Goal: Task Accomplishment & Management: Use online tool/utility

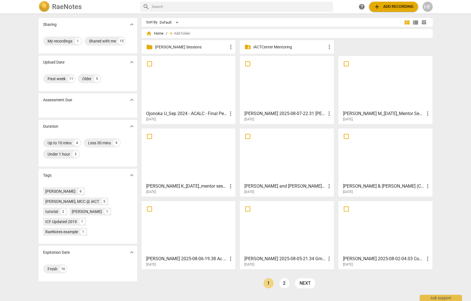
click at [425, 4] on div "HF" at bounding box center [427, 7] width 10 height 10
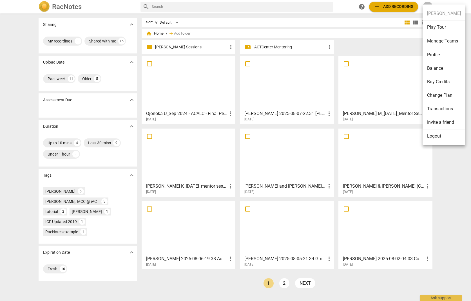
click at [194, 48] on div at bounding box center [235, 150] width 471 height 301
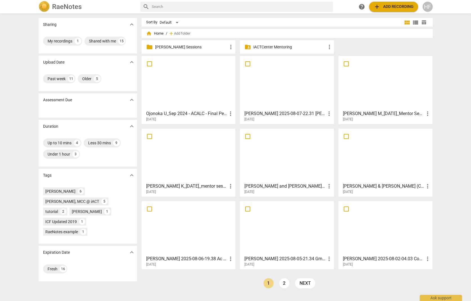
click at [186, 48] on p "[PERSON_NAME] Sessions" at bounding box center [191, 47] width 73 height 6
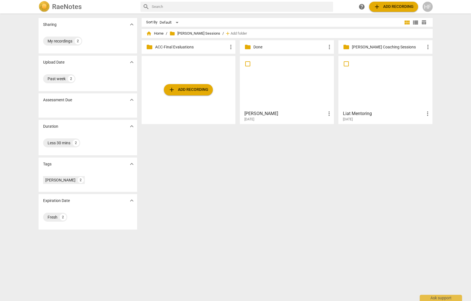
click at [281, 116] on h3 "[PERSON_NAME]" at bounding box center [284, 113] width 81 height 7
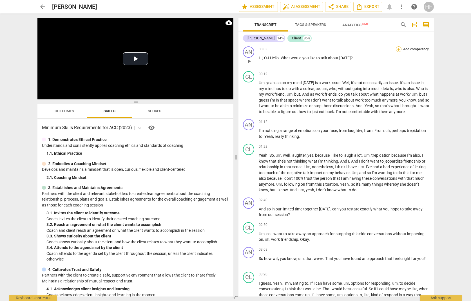
click at [396, 48] on div "+" at bounding box center [399, 49] width 6 height 6
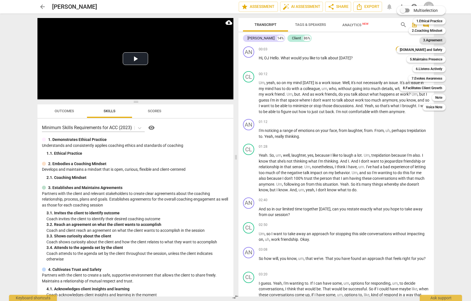
click at [436, 40] on b "3.Agreement" at bounding box center [432, 40] width 19 height 7
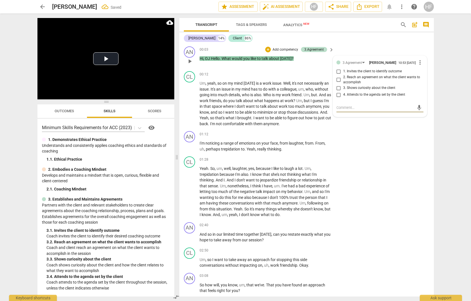
click at [339, 74] on input "1. Invites the client to identify outcome" at bounding box center [338, 71] width 9 height 7
checkbox input "true"
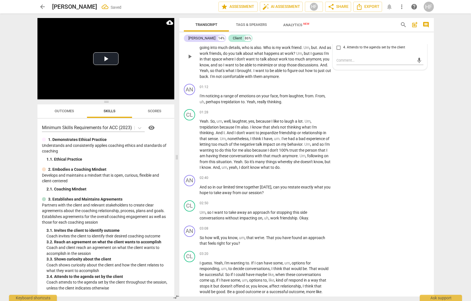
scroll to position [50, 0]
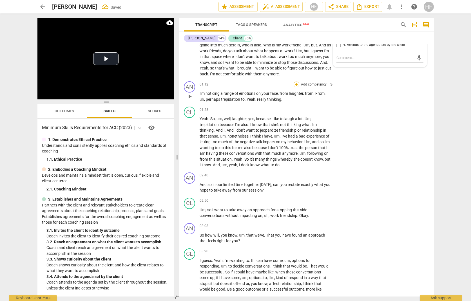
click at [297, 85] on div "+" at bounding box center [296, 85] width 6 height 6
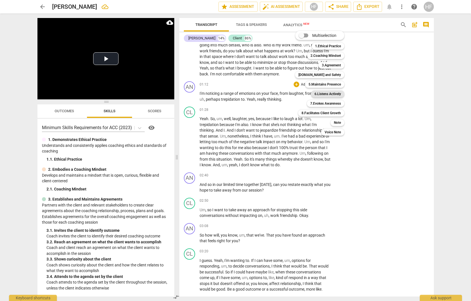
click at [333, 93] on b "6.Listens Actively" at bounding box center [327, 94] width 26 height 7
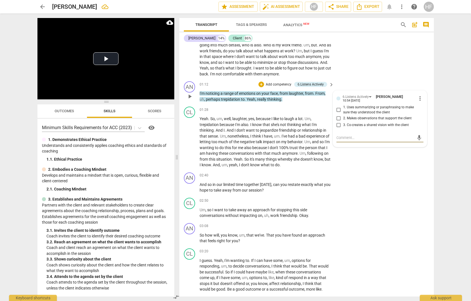
click at [338, 109] on input "1. Uses summarizing or paraphrasing to make sure they understood the client" at bounding box center [338, 110] width 9 height 7
checkbox input "true"
click at [344, 136] on textarea at bounding box center [375, 137] width 78 height 5
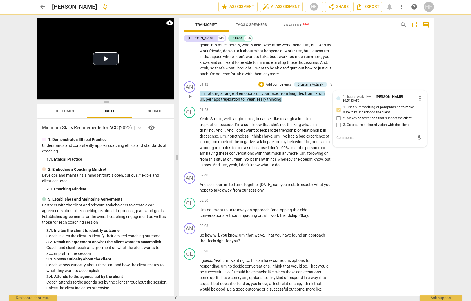
type textarea "P"
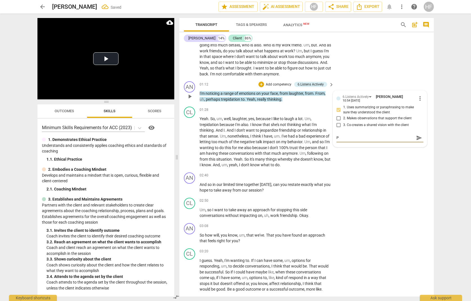
type textarea "Pu"
type textarea "Put"
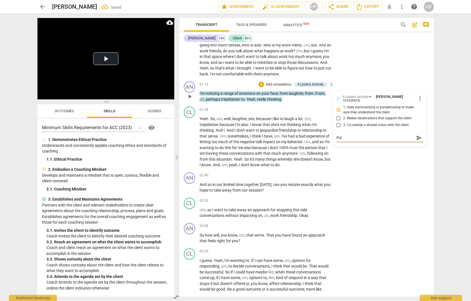
type textarea "Put"
type textarea "Put a"
type textarea "Put an"
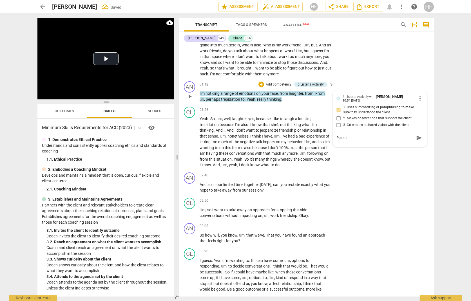
type textarea "Put an"
type textarea "Put an e"
type textarea "Put an ev"
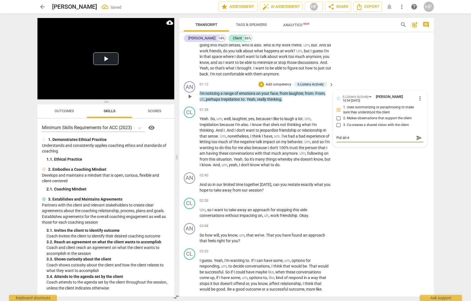
type textarea "Put an ev"
type textarea "Put an evo"
type textarea "Put an evoc"
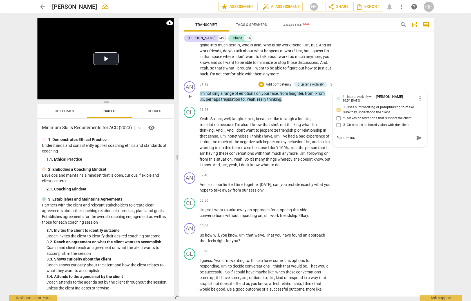
type textarea "Put an evoct"
type textarea "Put an evocto"
type textarea "Put an evoctov"
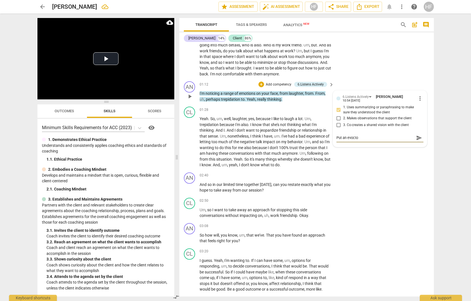
type textarea "Put an evoctov"
type textarea "Put an evoctove"
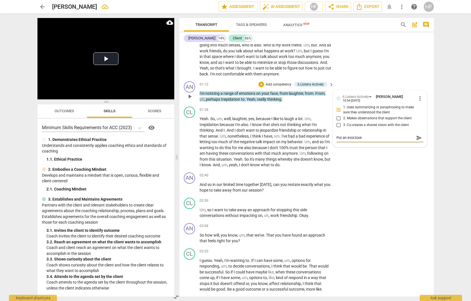
type textarea "Put an evoctove e"
type textarea "Put an evoctove eq"
type textarea "Put an evoctove equ"
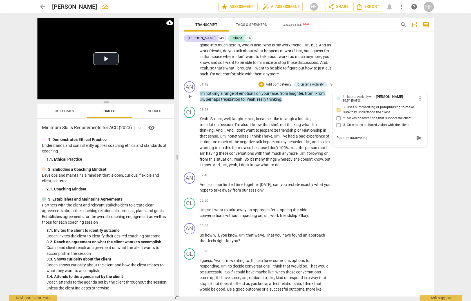
type textarea "Put an evoctove equ"
type textarea "Put an evoctove eque"
type textarea "Put an evoctove eques"
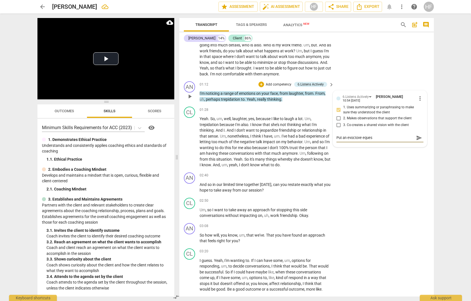
type textarea "Put an evoctove equest"
type textarea "Put an evoctove equesti"
type textarea "Put an evoctove equestio"
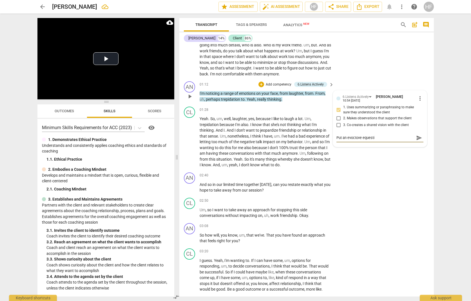
type textarea "Put an evoctove equestio"
type textarea "Put an evoctove equestion"
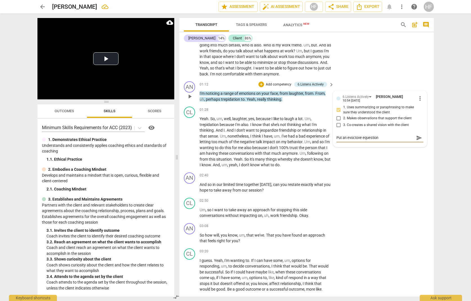
type textarea "Put an evoctove equestion a"
type textarea "Put an evoctove equestion at"
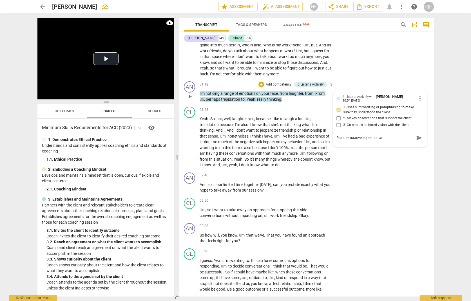
type textarea "Put an evoctove equestion at"
type textarea "Put an evoctove equestion at t"
type textarea "Put an evoctove equestion at th"
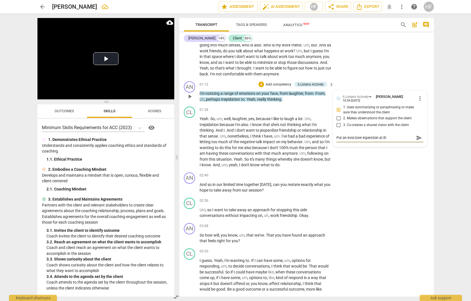
type textarea "Put an evoctove equestion at the"
type textarea "Put an evoctove equestion at the e"
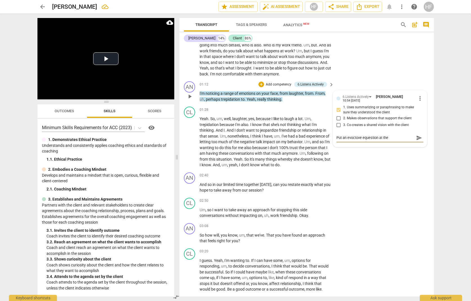
type textarea "Put an evoctove equestion at the e"
type textarea "Put an evoctove equestion at the en"
type textarea "Put an evoctove equestion at the end"
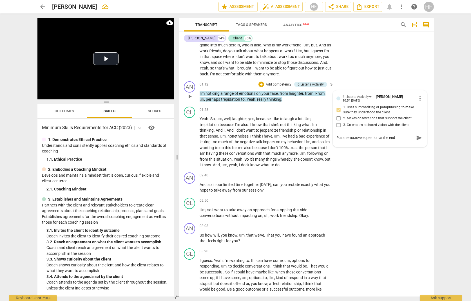
type textarea "Put an evoctove equestion at the end."
type textarea "Put an evoctove equestion at the end.."
type textarea "Put an evoctove equestion at the end..."
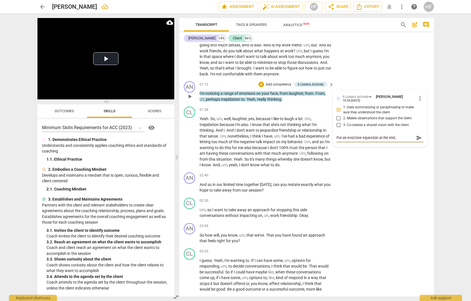
type textarea "Put an evoctove equestion at the end..."
type textarea "Put an evoctove equestion at the end... w"
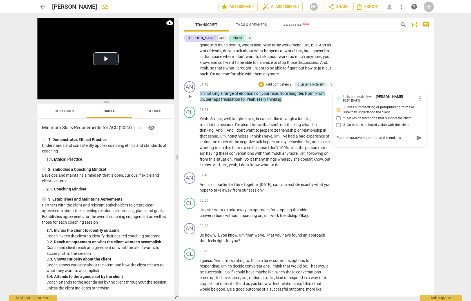
type textarea "Put an evoctove equestion at the end... wh"
type textarea "Put an evoctove equestion at the end... wha"
type textarea "Put an evoctove equestion at the end... what"
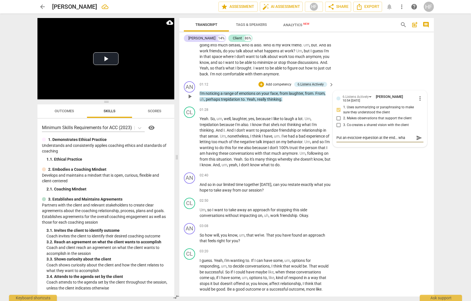
type textarea "Put an evoctove equestion at the end... what"
type textarea "Put an evoctove equestion at the end... what e"
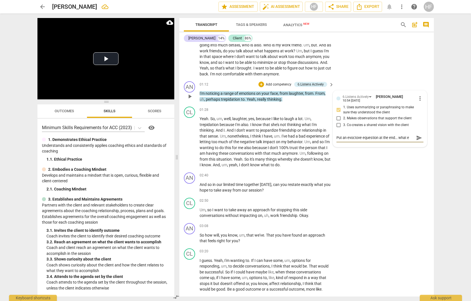
type textarea "Put an evoctove equestion at the end... what em"
type textarea "Put an evoctove equestion at the end... what emt"
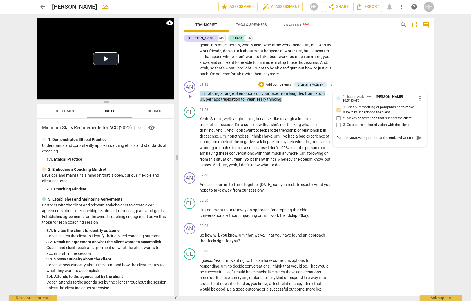
type textarea "Put an evoctove equestion at the end... what emti"
type textarea "Put an evoctove equestion at the end... what emtio"
type textarea "Put an evoctove equestion at the end... what emtion"
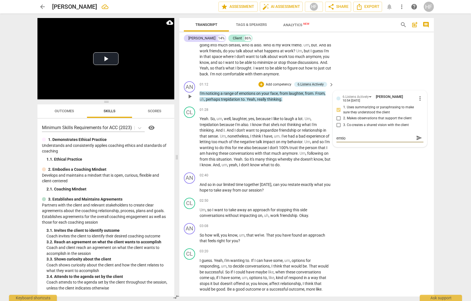
type textarea "Put an evoctove equestion at the end... what emtion"
type textarea "Put an evoctove equestion at the end... what emtiona"
type textarea "Put an evoctove equestion at the end... what emtionas"
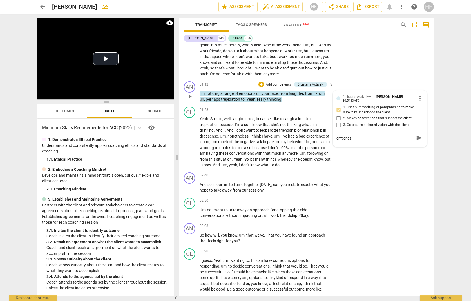
type textarea "Put an evoctove equestion at the end... what emtionas"
type textarea "Put an evoctove equestion at the end... what emtionas d"
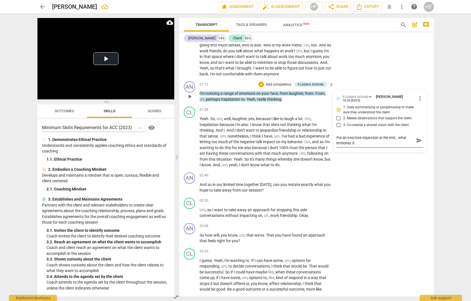
type textarea "Put an evoctove equestion at the end... what emtionas do"
type textarea "Put an evoctove equestion at the end... what emtionas do t"
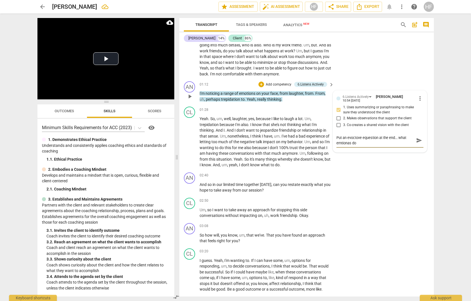
type textarea "Put an evoctove equestion at the end... what emtionas do t"
type textarea "Put an evoctove equestion at the end... what emtionas do to"
type textarea "Put an evoctove equestion at the end... what emtionas do toy"
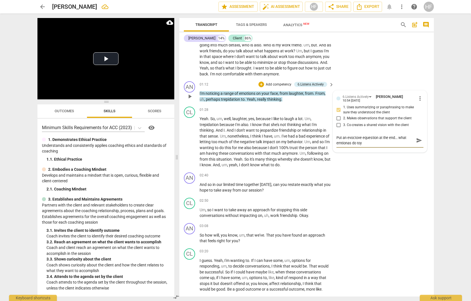
type textarea "Put an evoctove equestion at the end... what emtionas do toy"
type textarea "Put an evoctove equestion at the end... what emtionas do to"
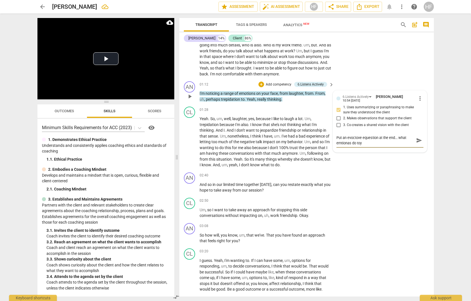
type textarea "Put an evoctove equestion at the end... what emtionas do to"
type textarea "Put an evoctove equestion at the end... what emtionas do t"
type textarea "Put an evoctove equestion at the end... what emtionas do"
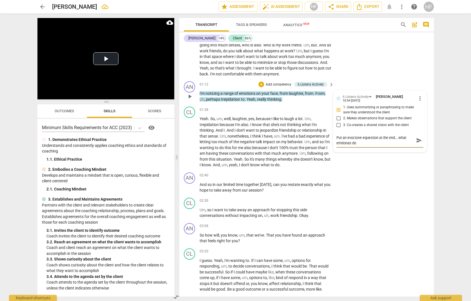
type textarea "Put an evoctove equestion at the end... what emtionas do y"
type textarea "Put an evoctove equestion at the end... what emtionas do yo"
type textarea "Put an evoctove equestion at the end... what emtionas do you"
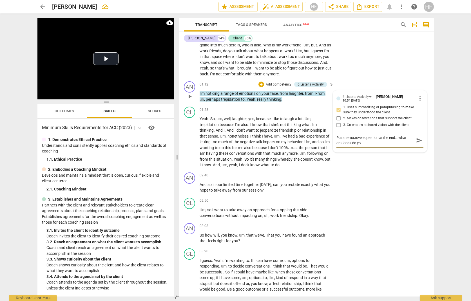
type textarea "Put an evoctove equestion at the end... what emtionas do you"
type textarea "Put an evoctove equestion at the end... what emtionas do you n"
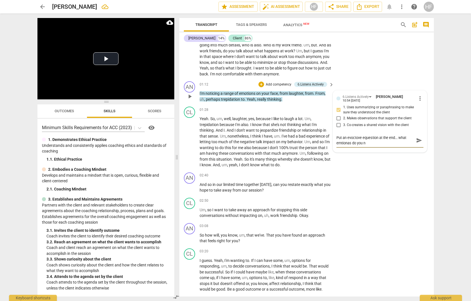
type textarea "Put an evoctove equestion at the end... what emtionas do you no"
type textarea "Put an evoctove equestion at the end... what emtionas do you not"
type textarea "Put an evoctove equestion at the end... what emtionas do you noti"
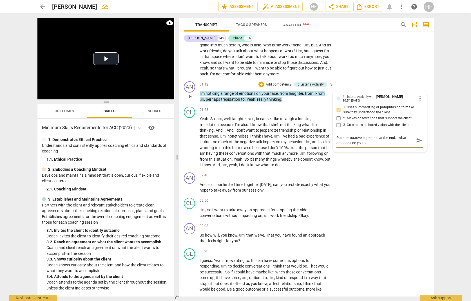
type textarea "Put an evoctove equestion at the end... what emtionas do you noti"
type textarea "Put an evoctove equestion at the end... what emtionas do you notic"
type textarea "Put an evoctove equestion at the end... what emtionas do you notice"
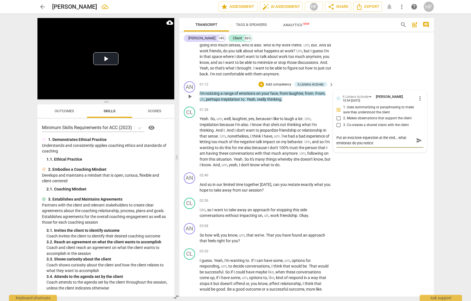
type textarea "Put an evoctove equestion at the end... what emtionas do you notice."
type textarea "Put an evocative equestion at the end... what emtionas do you notice."
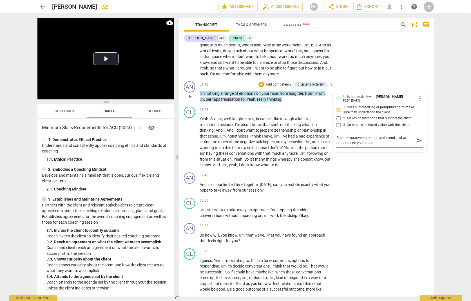
type textarea "Put an evocative equestion at the end... what emtionas do you notice."
drag, startPoint x: 341, startPoint y: 137, endPoint x: 333, endPoint y: 137, distance: 8.2
click at [333, 137] on div "6.Listens Actively [PERSON_NAME] 10:54 [DATE] more_vert 1. Uses summarizing or …" at bounding box center [380, 122] width 94 height 62
type textarea "A an evocative equestion at the end... what emtionas do you notice."
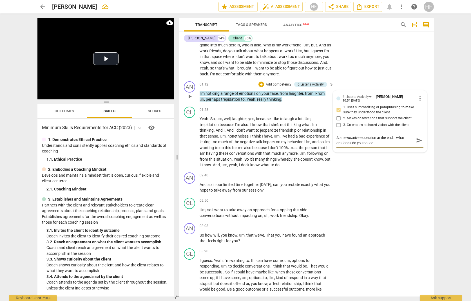
type textarea "As an evocative equestion at the end... what emtionas do you notice."
type textarea "Ask an evocative equestion at the end... what emtionas do you notice."
type textarea "Ask an evocative equestion at the end... what emotions do you notice."
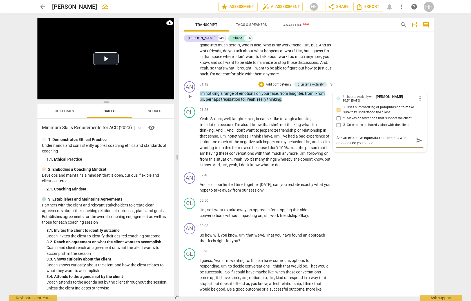
scroll to position [0, 0]
type textarea "Ask an evocative equestion at the end... what emotions do you notice."
click at [419, 138] on span "send" at bounding box center [419, 141] width 6 height 6
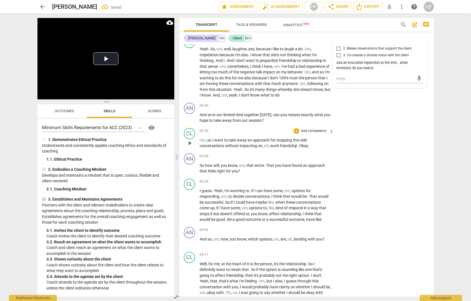
scroll to position [121, 0]
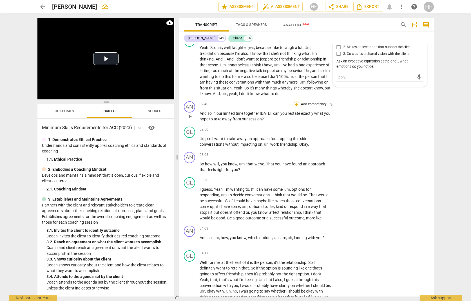
click at [297, 102] on div "+" at bounding box center [296, 105] width 6 height 6
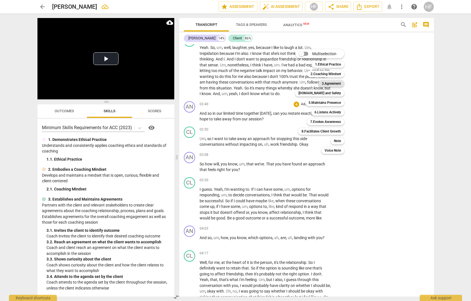
click at [337, 84] on b "3.Agreement" at bounding box center [331, 83] width 19 height 7
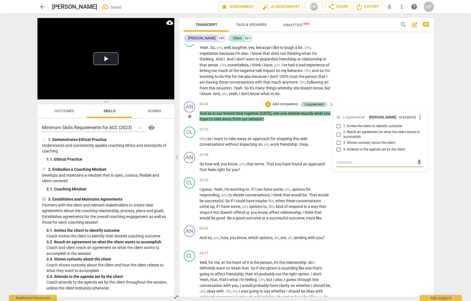
click at [336, 132] on input "2. Reach an agreement on what the client wants to accomplish" at bounding box center [338, 134] width 9 height 7
checkbox input "true"
click at [366, 69] on div "CL play_arrow pause 01:28 + Add competency keyboard_arrow_right Yeah . So , um …" at bounding box center [306, 66] width 254 height 66
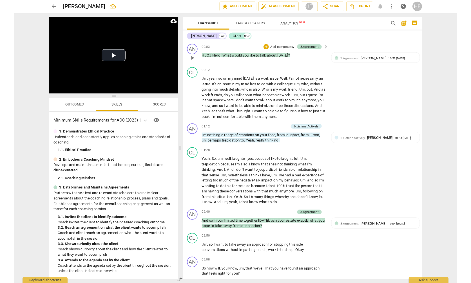
scroll to position [0, 0]
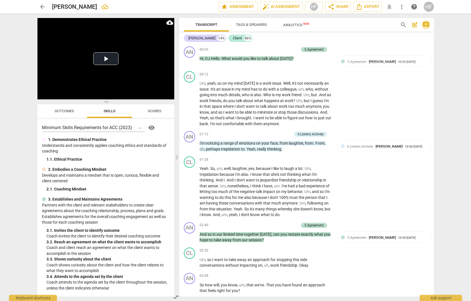
click at [425, 25] on span "comment" at bounding box center [425, 24] width 7 height 7
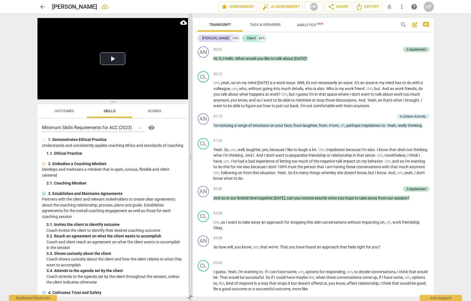
drag, startPoint x: 235, startPoint y: 156, endPoint x: 190, endPoint y: 154, distance: 45.4
click at [190, 154] on span at bounding box center [190, 158] width 3 height 288
click at [415, 25] on span "post_add" at bounding box center [414, 24] width 7 height 7
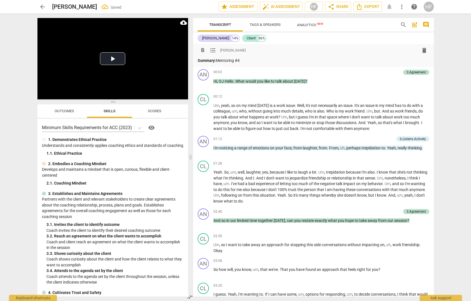
drag, startPoint x: 246, startPoint y: 59, endPoint x: 212, endPoint y: 59, distance: 33.8
click at [212, 59] on p "Summary: Mentoring #4" at bounding box center [314, 61] width 232 height 6
click at [201, 49] on span "format_bold" at bounding box center [202, 50] width 7 height 7
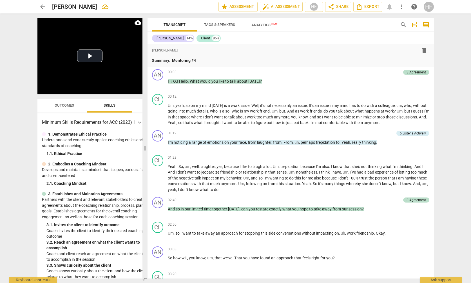
drag, startPoint x: 190, startPoint y: 148, endPoint x: 137, endPoint y: 125, distance: 57.4
click at [143, 150] on span at bounding box center [144, 149] width 3 height 270
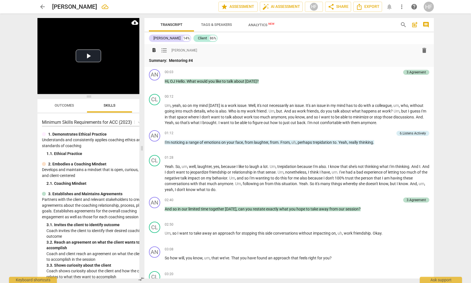
click at [207, 63] on p "Summary: Mentoring #4" at bounding box center [289, 61] width 280 height 6
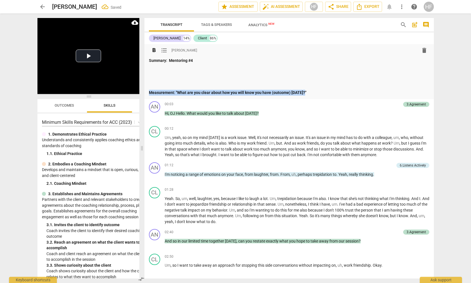
drag, startPoint x: 309, startPoint y: 91, endPoint x: 156, endPoint y: 73, distance: 154.7
click at [142, 93] on div "Play Video move_up Play Current Time 00:00 / Duration Time 23:14 Progress : 0.0…" at bounding box center [235, 149] width 405 height 270
drag, startPoint x: 152, startPoint y: 49, endPoint x: 157, endPoint y: 92, distance: 43.9
click at [152, 49] on span "format_bold" at bounding box center [154, 50] width 7 height 7
click at [148, 90] on div "format_bold format_list_bulleted [PERSON_NAME] delete Summary: Mentoring #4 Mea…" at bounding box center [288, 71] width 289 height 55
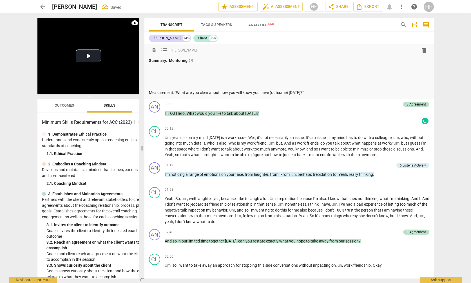
click at [149, 92] on p "Measurement: "What are you clear about how you will know you have (outcome) [DA…" at bounding box center [289, 93] width 280 height 6
click at [163, 50] on span "format_list_bulleted" at bounding box center [164, 50] width 7 height 7
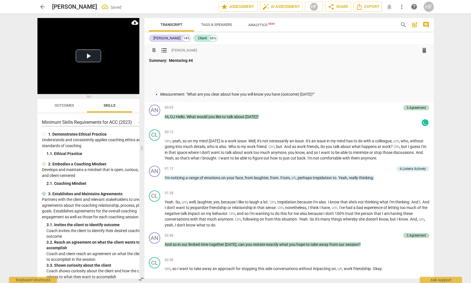
click at [315, 93] on p "Measurement: "What are you clear about how you will know you have (outcome) [DA…" at bounding box center [294, 94] width 269 height 6
click at [344, 93] on p "Measurement: "What are you clear about how you will know you have (outcome) [DA…" at bounding box center [294, 94] width 269 height 6
click at [320, 93] on p "Measurement: "What are you clear about how you will know you have (outcome) [DA…" at bounding box center [294, 94] width 269 height 6
click at [345, 71] on p at bounding box center [289, 69] width 280 height 6
click at [160, 84] on div "Summary: Mentoring #4 Measurement: "What are you clear about how you will know …" at bounding box center [289, 78] width 280 height 40
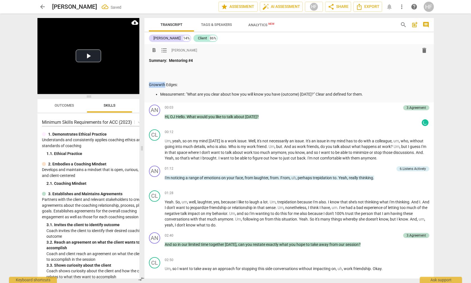
click at [161, 84] on p "Growwth Edges:" at bounding box center [289, 85] width 280 height 6
click at [364, 93] on p "Measurement: "What are you clear about how you will know you have (outcome) [DA…" at bounding box center [294, 94] width 269 height 6
drag, startPoint x: 400, startPoint y: 93, endPoint x: 412, endPoint y: 99, distance: 13.1
click at [401, 95] on p "Measurement: "What are you clear about how you will know you have (outcome) [DA…" at bounding box center [294, 94] width 269 height 6
click at [409, 94] on p "Measurement: "What are you clear about how you will know you have (outcome) [DA…" at bounding box center [294, 94] width 269 height 6
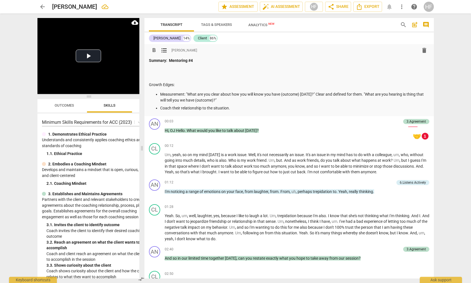
click at [239, 109] on p "Coach their relationship to the situation." at bounding box center [294, 108] width 269 height 6
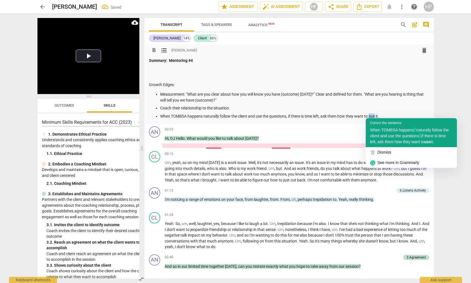
click at [376, 129] on span "When TOMBSA happens" at bounding box center [392, 130] width 44 height 5
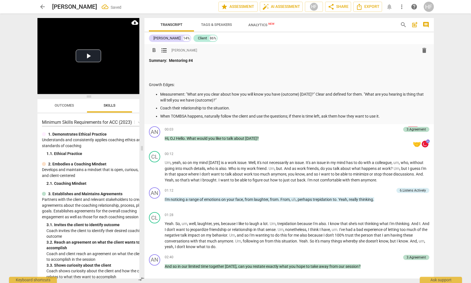
drag, startPoint x: 377, startPoint y: 114, endPoint x: 378, endPoint y: 123, distance: 8.8
click at [377, 114] on p "When TOMBSA happens, naturally follow the client and use the questions; if ther…" at bounding box center [294, 116] width 269 height 6
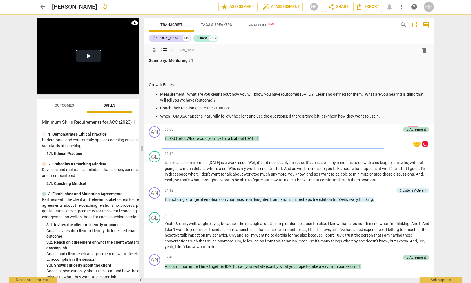
click at [388, 114] on p "When TOMBSA happens, naturally follow the client and use the questions; if ther…" at bounding box center [294, 116] width 269 height 6
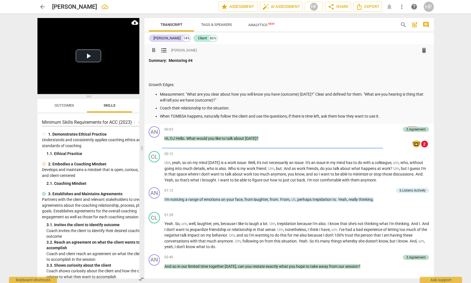
scroll to position [0, 0]
click at [413, 130] on div "3.Agreement" at bounding box center [415, 129] width 19 height 5
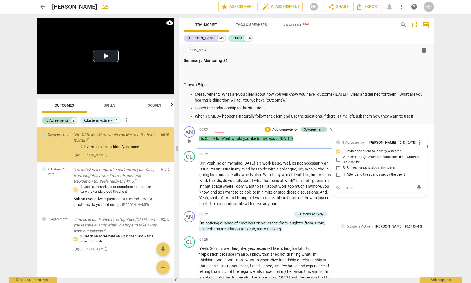
click at [344, 189] on textarea at bounding box center [375, 187] width 78 height 5
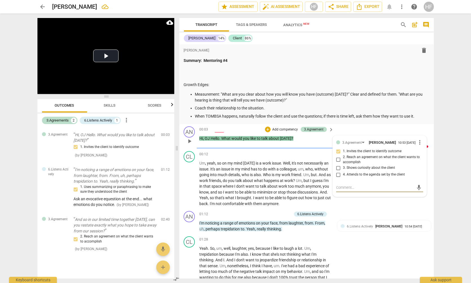
type textarea "f"
type textarea "fo"
type textarea "fou"
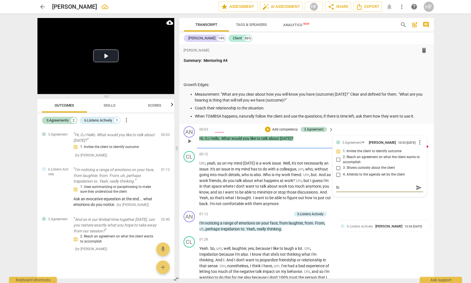
type textarea "fou"
type textarea "fouc"
type textarea "foucs"
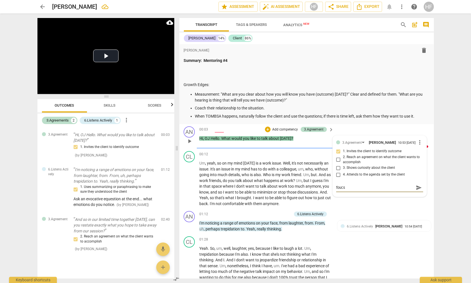
type textarea "foucs"
type textarea "foucs o"
type textarea "foucs on"
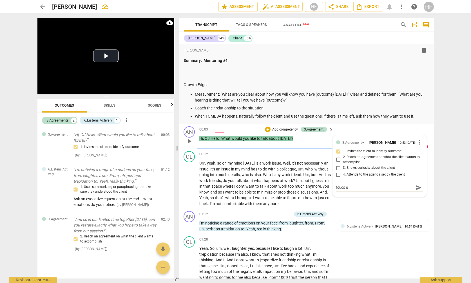
type textarea "foucs on"
type textarea "foucs on i"
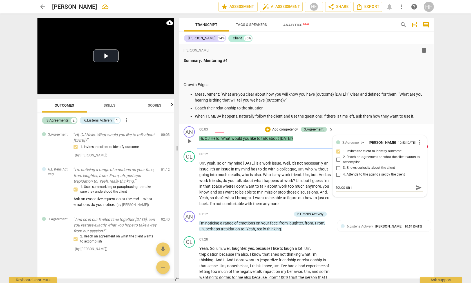
type textarea "foucs on io"
type textarea "foucs on ior"
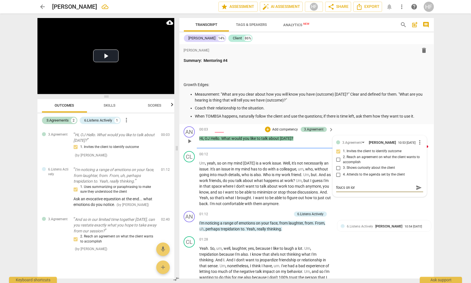
type textarea "foucs on ior"
type textarea "foucs on ior b"
type textarea "foucs on ior be"
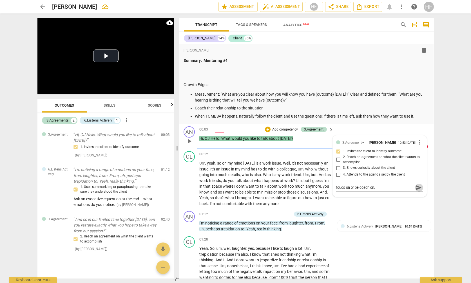
click at [416, 186] on span "send" at bounding box center [419, 188] width 6 height 6
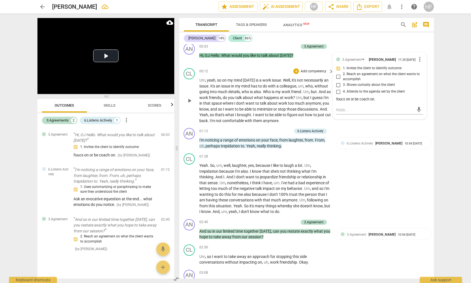
scroll to position [83, 0]
click at [190, 142] on span "play_arrow" at bounding box center [189, 143] width 7 height 7
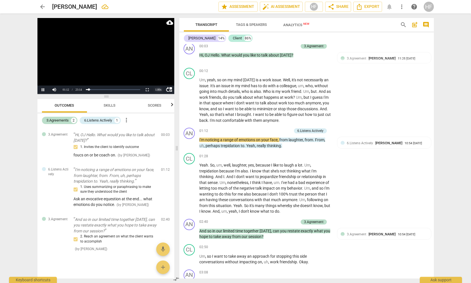
click at [158, 90] on div "1.00 x" at bounding box center [158, 90] width 11 height 8
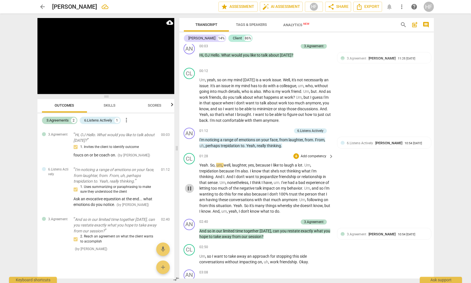
click at [192, 185] on span "pause" at bounding box center [189, 188] width 7 height 7
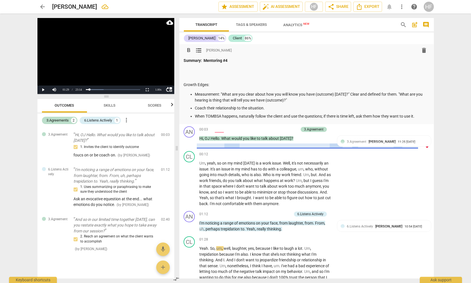
scroll to position [0, 0]
click at [420, 116] on p "When TOMBSA happens, naturally follow the client and use the questions; if ther…" at bounding box center [312, 116] width 234 height 6
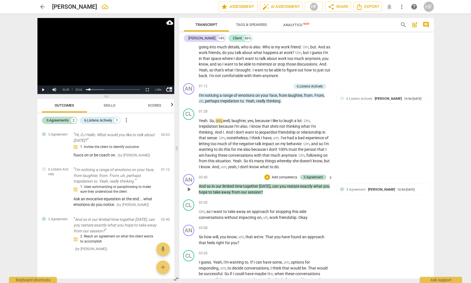
scroll to position [164, 1]
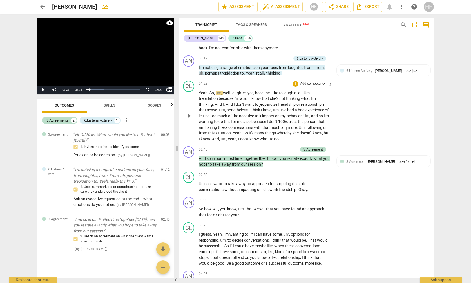
click at [189, 113] on span "play_arrow" at bounding box center [188, 116] width 7 height 7
click at [157, 89] on div "1.00 x" at bounding box center [158, 90] width 11 height 8
click at [159, 77] on li "1.5x" at bounding box center [158, 76] width 11 height 6
click at [158, 90] on div "1.50 x" at bounding box center [158, 90] width 11 height 8
click at [158, 71] on li "1.25x" at bounding box center [158, 70] width 11 height 6
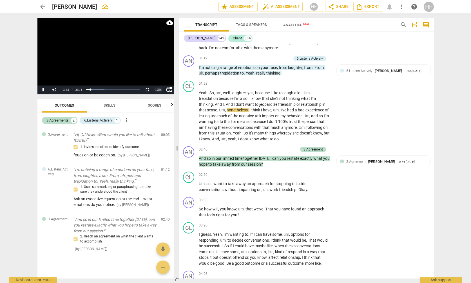
click at [156, 88] on div "1.25 x" at bounding box center [158, 90] width 11 height 8
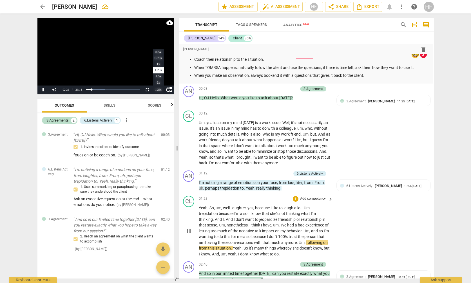
scroll to position [26, 1]
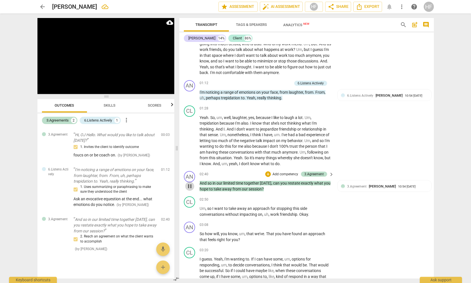
click at [190, 183] on span "pause" at bounding box center [189, 186] width 7 height 7
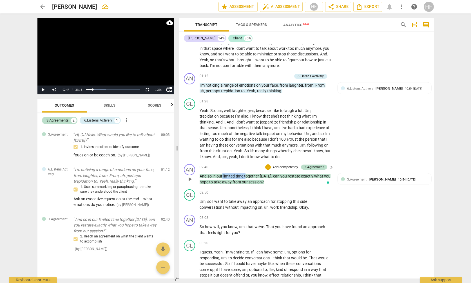
drag, startPoint x: 223, startPoint y: 172, endPoint x: 248, endPoint y: 170, distance: 25.4
click at [246, 173] on p "And so in our limited time together [DATE] , can you restate exactly what you h…" at bounding box center [265, 179] width 132 height 12
click at [278, 163] on span "keyboard_arrow_down" at bounding box center [279, 164] width 7 height 7
click at [273, 165] on icon "button" at bounding box center [273, 164] width 3 height 4
click at [372, 179] on div "3.Agreement [PERSON_NAME] 10:[PHONE_NUMBER][DATE] 2. Reach an agreement on what…" at bounding box center [384, 187] width 87 height 20
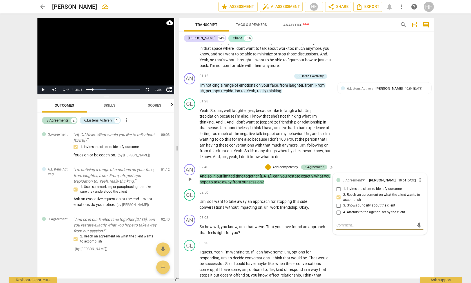
click at [349, 223] on textarea at bounding box center [375, 225] width 78 height 5
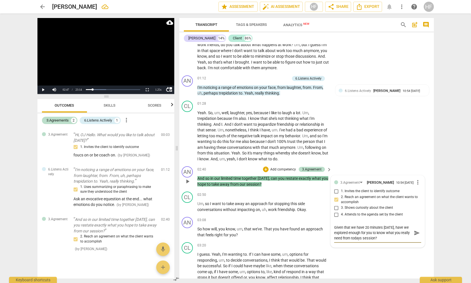
scroll to position [142, 5]
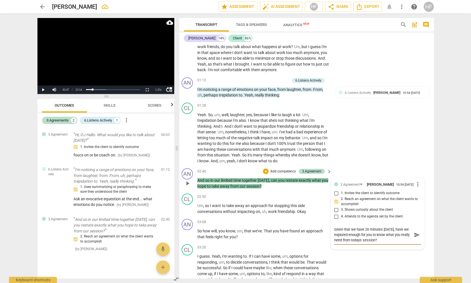
click at [414, 232] on span "send" at bounding box center [417, 235] width 6 height 6
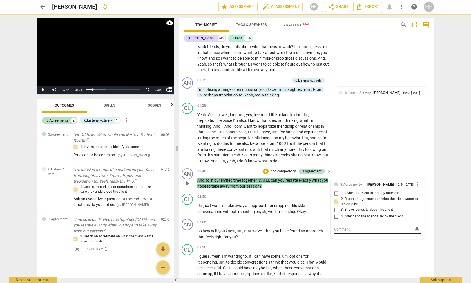
scroll to position [142, 4]
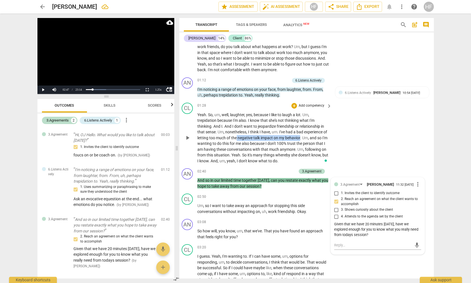
drag, startPoint x: 240, startPoint y: 135, endPoint x: 304, endPoint y: 134, distance: 63.9
click at [304, 134] on p "Yeah . So , um , well , laughter , yes , because I like to laugh a lot . Um , t…" at bounding box center [263, 138] width 132 height 52
click at [314, 128] on icon "button" at bounding box center [315, 128] width 2 height 2
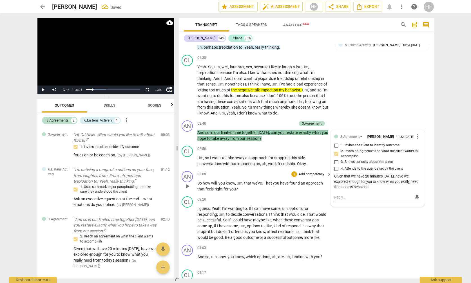
scroll to position [0, 0]
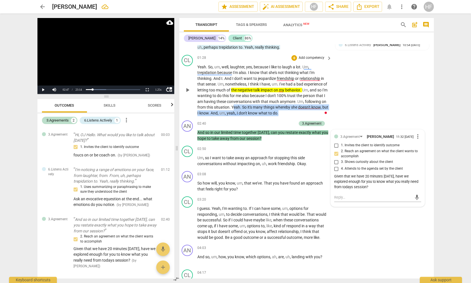
drag, startPoint x: 254, startPoint y: 104, endPoint x: 310, endPoint y: 109, distance: 56.0
click at [310, 109] on p "Yeah . So , um , well , laughter , yes , because I like to laugh a lot . Um , t…" at bounding box center [263, 90] width 132 height 52
drag, startPoint x: 321, startPoint y: 103, endPoint x: 341, endPoint y: 115, distance: 23.5
click at [321, 103] on icon "button" at bounding box center [321, 101] width 6 height 7
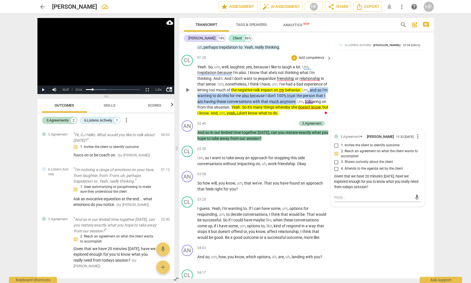
drag, startPoint x: 315, startPoint y: 87, endPoint x: 305, endPoint y: 96, distance: 13.3
click at [305, 96] on p "Yeah . So , um , well , laughter , yes , because I like to laugh a lot . Um , t…" at bounding box center [263, 90] width 132 height 52
click at [318, 92] on icon "button" at bounding box center [318, 92] width 2 height 2
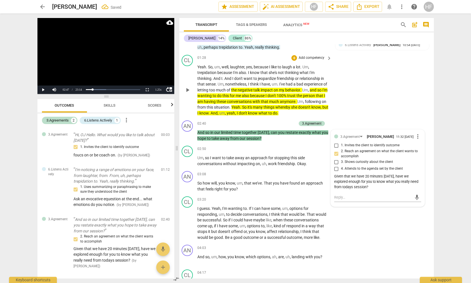
click at [362, 98] on div "CL play_arrow pause 01:28 + Add competency keyboard_arrow_right Yeah . So , um …" at bounding box center [304, 86] width 254 height 66
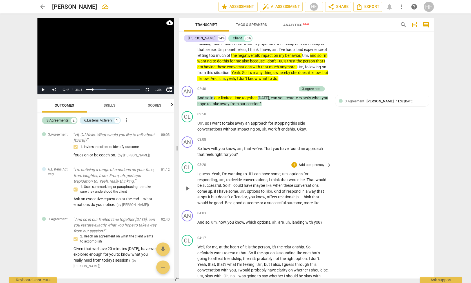
scroll to position [225, 3]
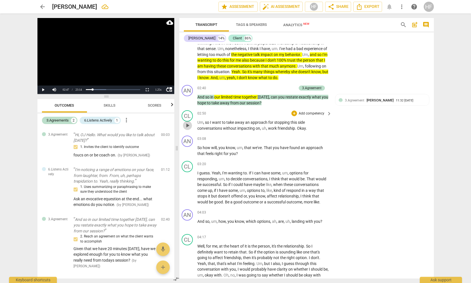
click at [185, 122] on span "play_arrow" at bounding box center [187, 125] width 7 height 7
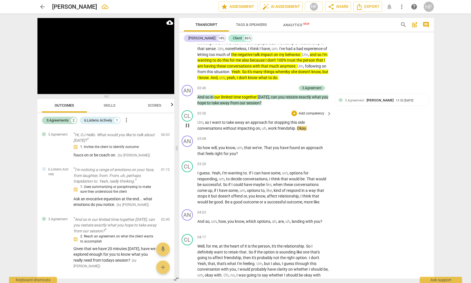
click at [188, 122] on span "pause" at bounding box center [187, 125] width 7 height 7
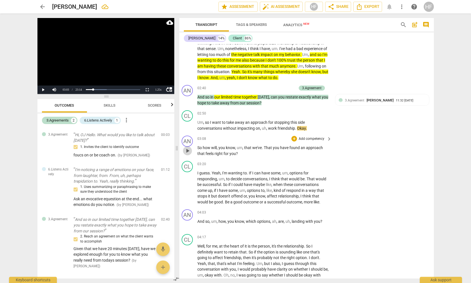
click at [186, 147] on span "play_arrow" at bounding box center [187, 150] width 7 height 7
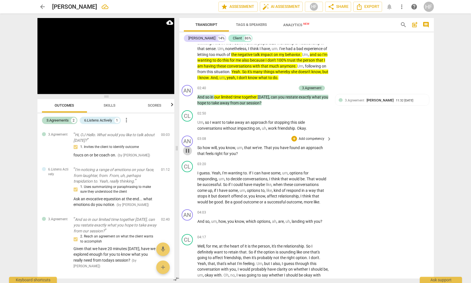
click at [187, 147] on span "pause" at bounding box center [187, 150] width 7 height 7
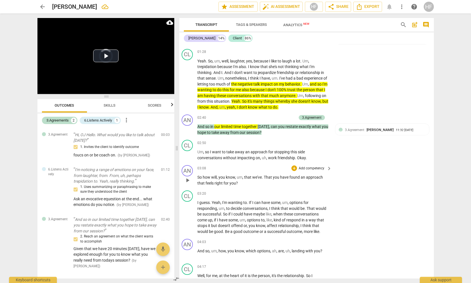
scroll to position [190, 3]
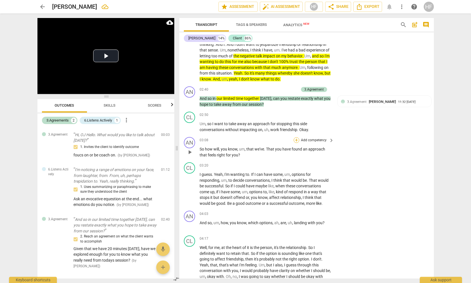
click at [295, 137] on div "+" at bounding box center [296, 140] width 6 height 6
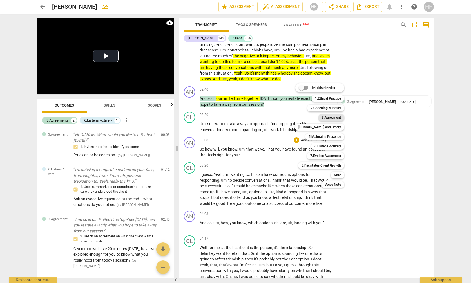
click at [335, 118] on b "3.Agreement" at bounding box center [331, 117] width 19 height 7
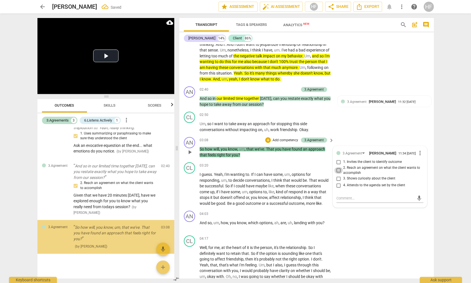
click at [340, 168] on input "2. Reach an agreement on what the client wants to accomplish" at bounding box center [338, 170] width 9 height 7
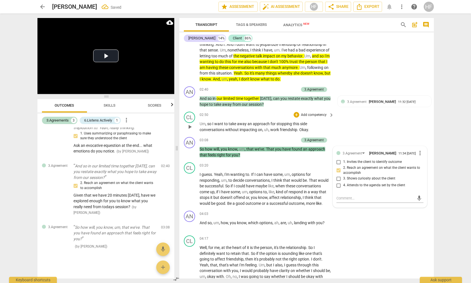
click at [358, 128] on div "CL play_arrow pause 02:50 + Add competency keyboard_arrow_right Um , so I want …" at bounding box center [306, 121] width 254 height 25
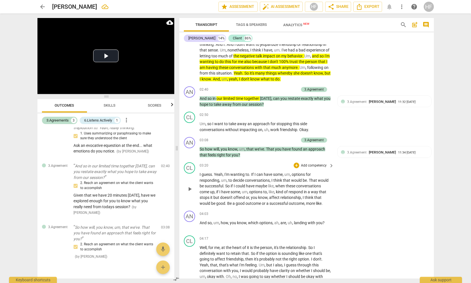
scroll to position [268, 0]
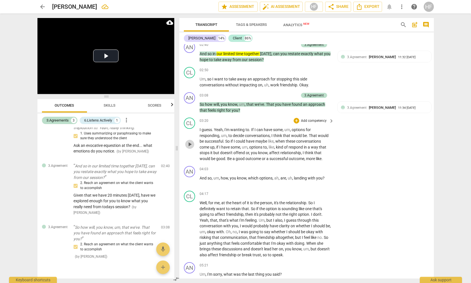
click at [192, 141] on span "play_arrow" at bounding box center [189, 144] width 7 height 7
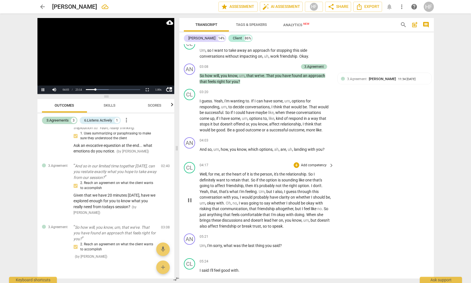
scroll to position [302, 0]
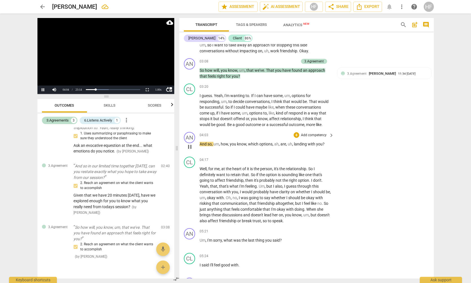
click at [190, 143] on span "pause" at bounding box center [189, 146] width 7 height 7
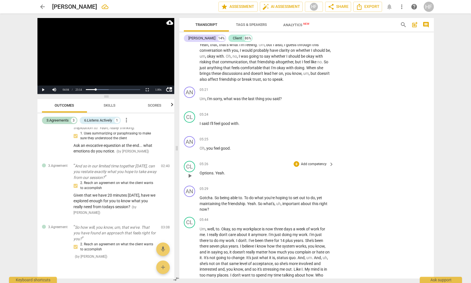
scroll to position [443, 0]
drag, startPoint x: 216, startPoint y: 196, endPoint x: 250, endPoint y: 197, distance: 33.8
click at [250, 197] on p "Gotcha . So being able to . To do what you're hoping to set out to do , yet mai…" at bounding box center [265, 204] width 132 height 17
click at [294, 187] on div "+" at bounding box center [296, 190] width 6 height 6
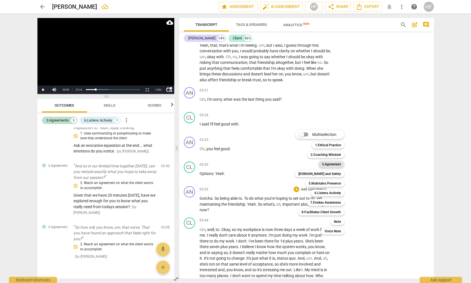
click at [336, 164] on b "3.Agreement" at bounding box center [331, 164] width 19 height 7
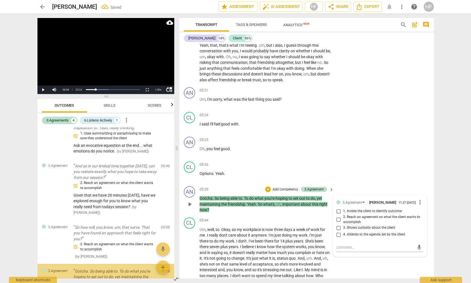
scroll to position [102, 0]
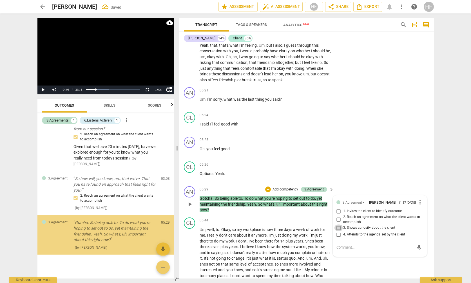
click at [339, 225] on input "3. Shows curiosity about the client" at bounding box center [338, 228] width 9 height 7
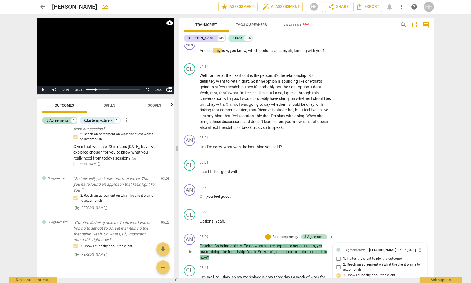
scroll to position [395, 0]
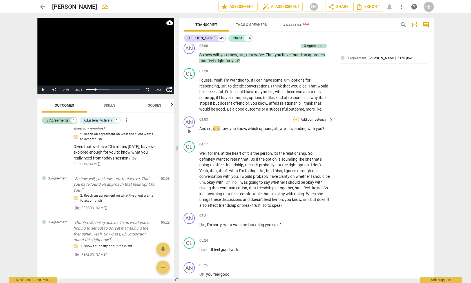
click at [295, 117] on div "+" at bounding box center [296, 120] width 6 height 6
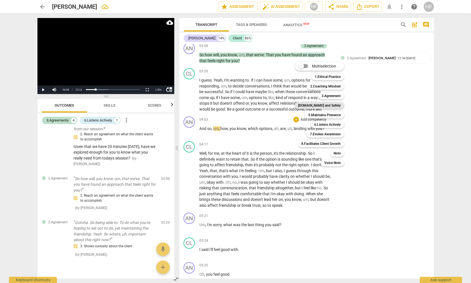
click at [336, 106] on b "[DOMAIN_NAME] and Safety" at bounding box center [319, 105] width 42 height 7
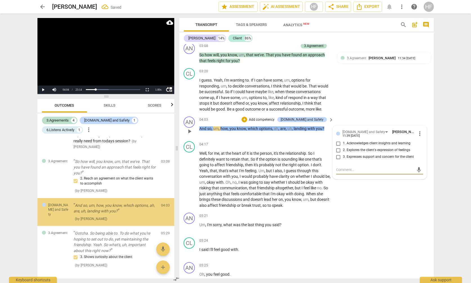
click at [340, 147] on input "2. Explores the client's expression of feelings" at bounding box center [338, 150] width 9 height 7
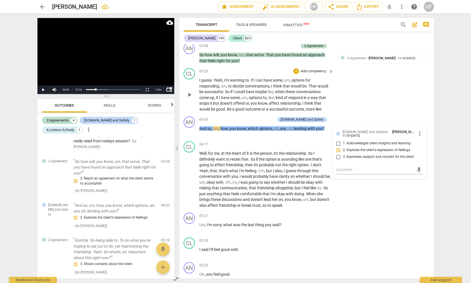
click at [394, 98] on div "CL play_arrow pause 03:20 + Add competency keyboard_arrow_right I guess . Yeah …" at bounding box center [306, 90] width 254 height 48
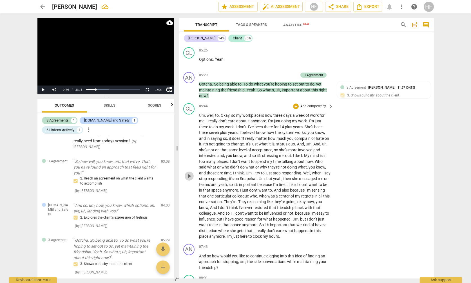
click at [189, 173] on span "play_arrow" at bounding box center [189, 176] width 7 height 7
click at [158, 90] on div "1.00 x" at bounding box center [158, 90] width 11 height 8
click at [159, 77] on li "1.5x" at bounding box center [158, 76] width 11 height 6
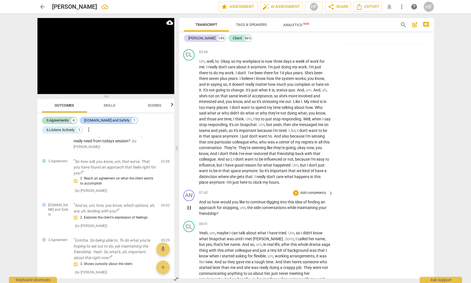
scroll to position [613, 1]
click at [188, 204] on span "pause" at bounding box center [189, 207] width 7 height 7
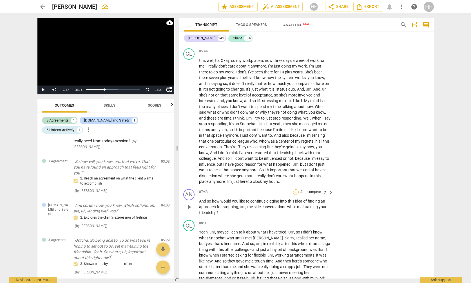
click at [297, 189] on div "+" at bounding box center [296, 192] width 6 height 6
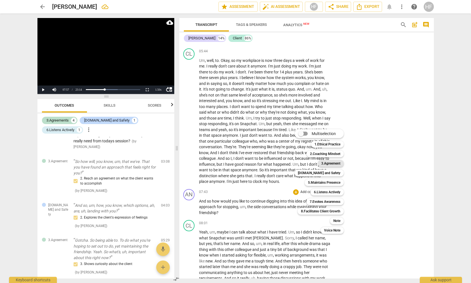
click at [337, 165] on b "3.Agreement" at bounding box center [330, 163] width 19 height 7
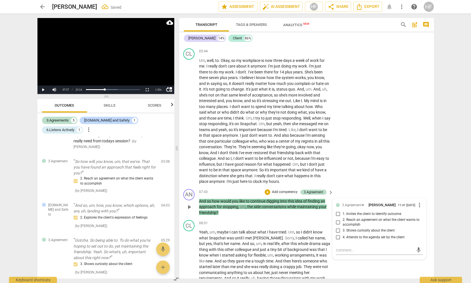
scroll to position [192, 0]
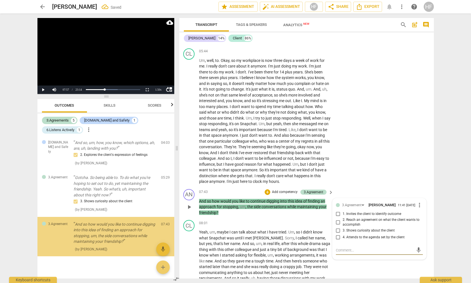
click at [340, 234] on input "4. Attends to the agenda set by the client" at bounding box center [337, 237] width 9 height 7
click at [357, 172] on div "CL play_arrow pause 05:44 + Add competency keyboard_arrow_right Um , well , to …" at bounding box center [306, 116] width 254 height 141
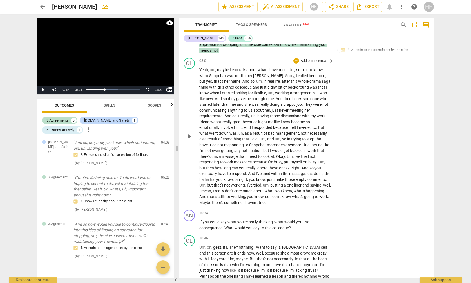
scroll to position [777, 0]
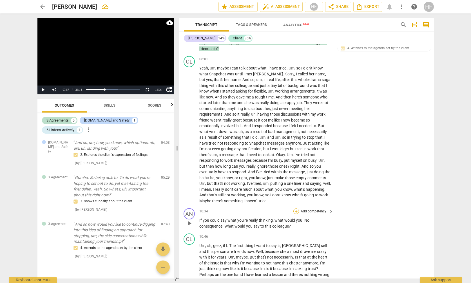
click at [296, 208] on div "+" at bounding box center [296, 211] width 6 height 6
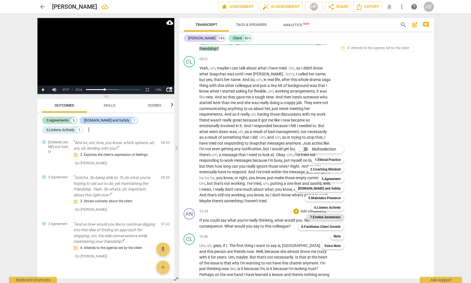
click at [335, 217] on b "7.Evokes Awareness" at bounding box center [325, 217] width 31 height 7
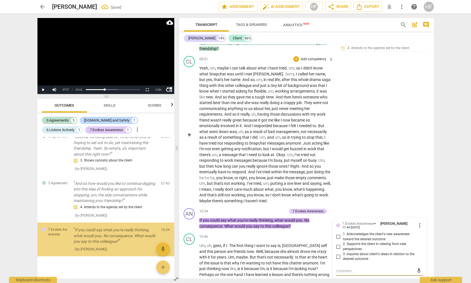
click at [383, 183] on div "CL play_arrow pause 08:01 + Add competency keyboard_arrow_right Yeah , um , may…" at bounding box center [306, 130] width 254 height 152
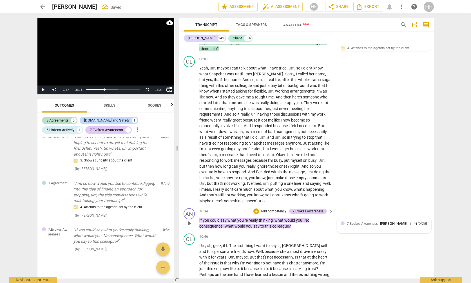
click at [423, 221] on div "7.Evokes Awareness [PERSON_NAME] 11:44 [DATE]" at bounding box center [387, 223] width 81 height 5
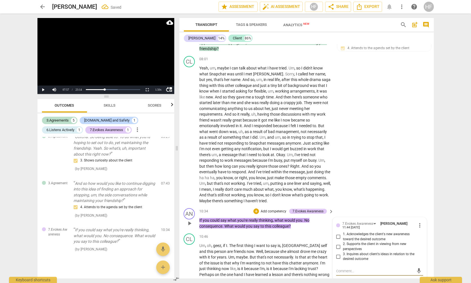
click at [419, 222] on span "more_vert" at bounding box center [419, 225] width 7 height 7
click at [421, 221] on li "Delete" at bounding box center [423, 221] width 19 height 11
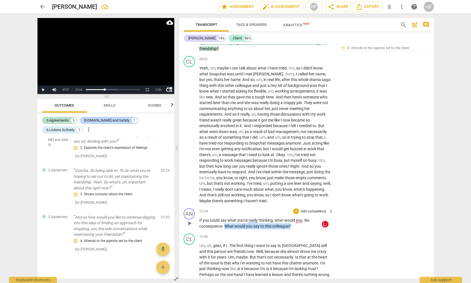
drag, startPoint x: 295, startPoint y: 212, endPoint x: 226, endPoint y: 212, distance: 69.2
click at [226, 217] on p "If you could say what you're really thinking , what would you . No consequence …" at bounding box center [265, 223] width 132 height 12
click at [377, 190] on div "CL play_arrow pause 08:01 + Add competency keyboard_arrow_right Yeah , um , may…" at bounding box center [306, 130] width 254 height 152
click at [295, 208] on div "+" at bounding box center [296, 211] width 6 height 6
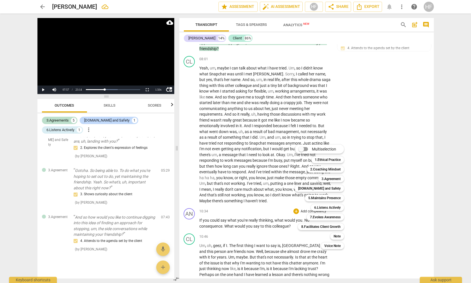
click at [374, 200] on div at bounding box center [235, 141] width 471 height 283
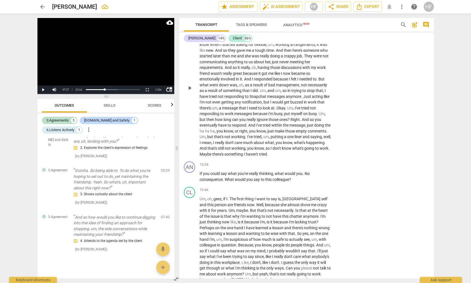
scroll to position [902, 0]
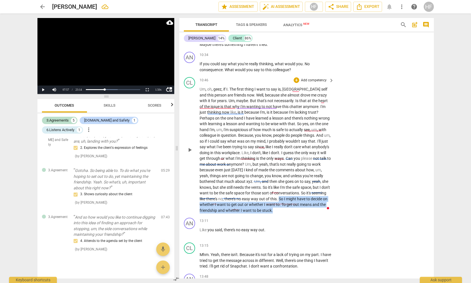
drag, startPoint x: 288, startPoint y: 194, endPoint x: 295, endPoint y: 179, distance: 16.5
click at [295, 179] on p "Um , oh , geez , if I . The first thing I want to say is , India self and this …" at bounding box center [265, 149] width 132 height 127
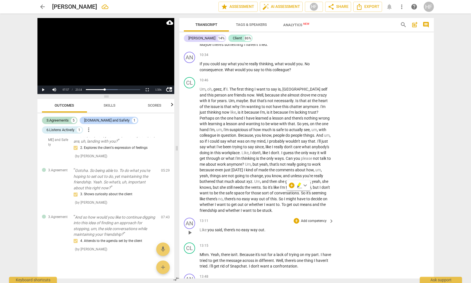
click at [292, 216] on div "AN play_arrow pause 13:11 + Add competency keyboard_arrow_right Like you said ,…" at bounding box center [306, 228] width 254 height 25
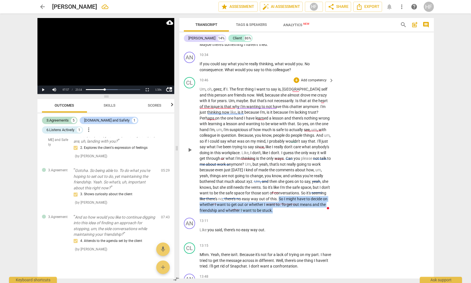
drag, startPoint x: 287, startPoint y: 194, endPoint x: 322, endPoint y: 191, distance: 35.0
click at [295, 182] on p "Um , oh , geez , if I . The first thing I want to say is , India self and this …" at bounding box center [265, 149] width 132 height 127
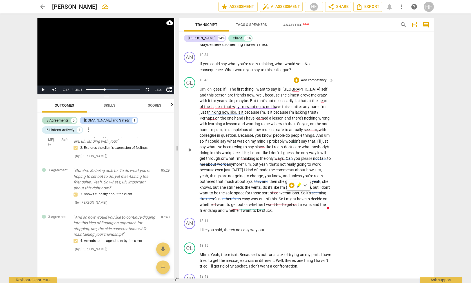
click at [369, 183] on div "CL play_arrow pause 10:46 + Add competency keyboard_arrow_right Um , oh , geez …" at bounding box center [306, 145] width 254 height 141
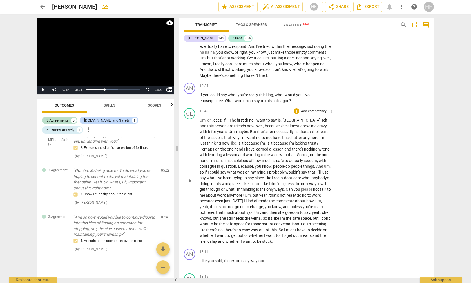
scroll to position [898, 0]
click at [190, 179] on span "play_arrow" at bounding box center [189, 182] width 7 height 7
click at [158, 89] on div "1.50 x" at bounding box center [158, 90] width 11 height 8
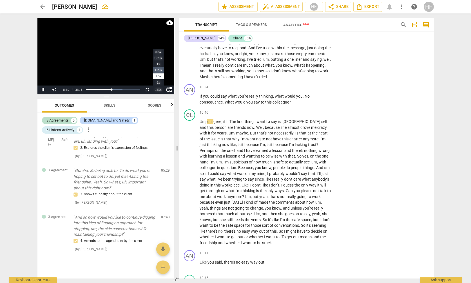
click at [159, 71] on li "1.25x" at bounding box center [158, 70] width 11 height 6
click at [191, 179] on span "pause" at bounding box center [189, 182] width 7 height 7
click at [190, 179] on span "play_arrow" at bounding box center [189, 182] width 7 height 7
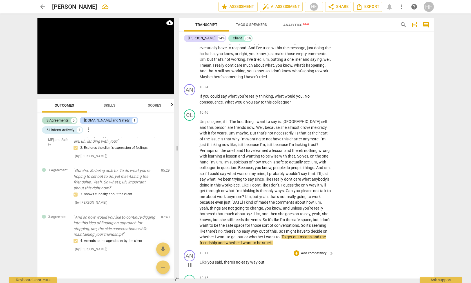
click at [191, 262] on span "pause" at bounding box center [189, 265] width 7 height 7
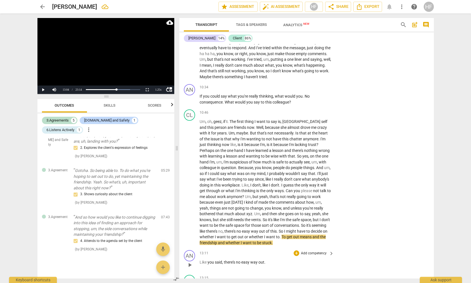
scroll to position [899, 0]
click at [295, 252] on div "+" at bounding box center [296, 255] width 6 height 6
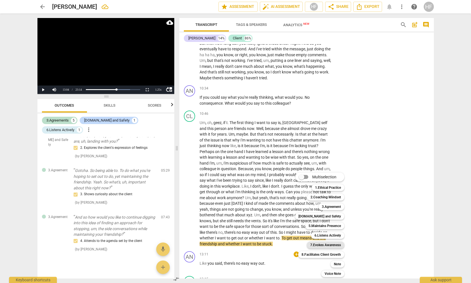
scroll to position [899, 0]
click at [339, 265] on b "Note" at bounding box center [337, 264] width 7 height 7
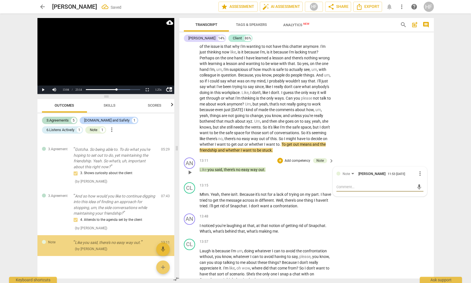
scroll to position [993, 0]
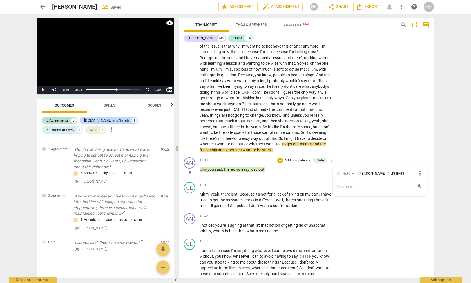
click at [369, 184] on textarea at bounding box center [375, 186] width 78 height 5
click at [417, 189] on span "send" at bounding box center [419, 192] width 6 height 6
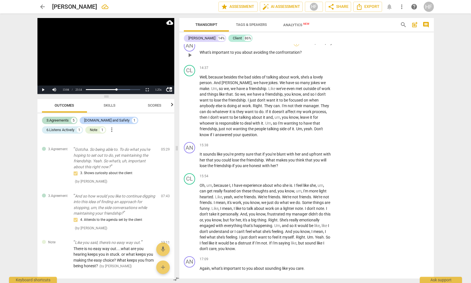
scroll to position [1240, 0]
click at [297, 142] on div "+" at bounding box center [296, 145] width 6 height 6
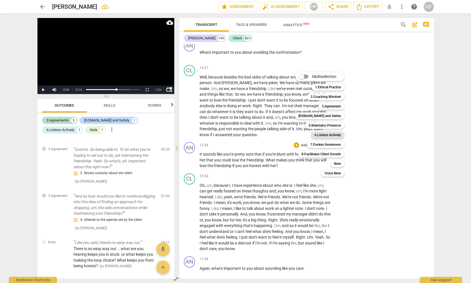
click at [336, 135] on b "6.Listens Actively" at bounding box center [327, 135] width 26 height 7
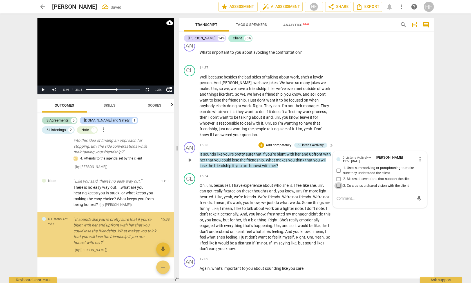
click at [340, 182] on input "3. Co-creates a shared vision with the client" at bounding box center [338, 185] width 9 height 7
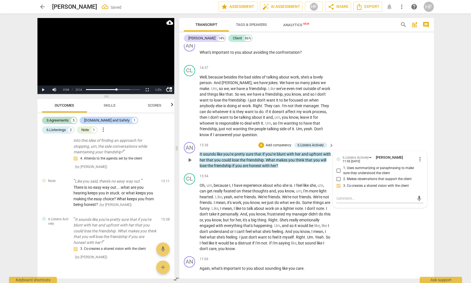
click at [338, 167] on input "1. Uses summarizing or paraphrasing to make sure they understood the client" at bounding box center [338, 170] width 9 height 7
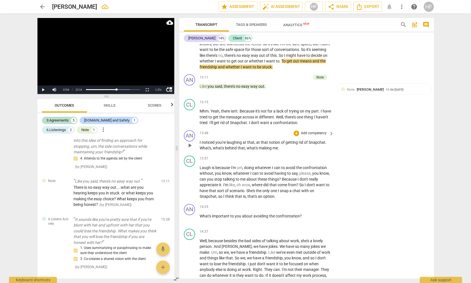
drag, startPoint x: 253, startPoint y: 130, endPoint x: 247, endPoint y: 130, distance: 6.5
click at [253, 146] on span "what's" at bounding box center [252, 148] width 12 height 5
drag, startPoint x: 246, startPoint y: 130, endPoint x: 250, endPoint y: 138, distance: 9.0
click at [246, 146] on span "what's" at bounding box center [252, 148] width 12 height 5
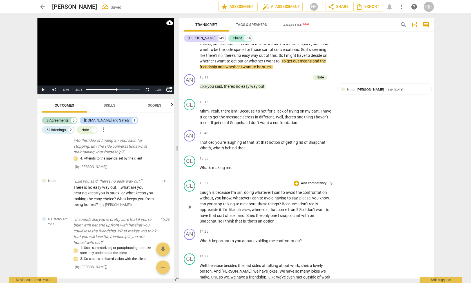
click at [200, 190] on span "Laugh" at bounding box center [205, 192] width 12 height 5
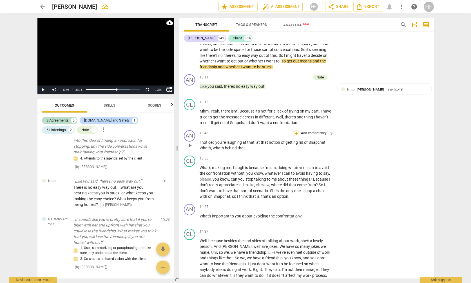
click at [296, 131] on div "+" at bounding box center [296, 134] width 6 height 6
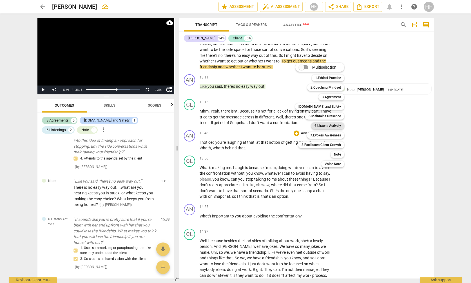
click at [337, 126] on b "6.Listens Actively" at bounding box center [327, 125] width 26 height 7
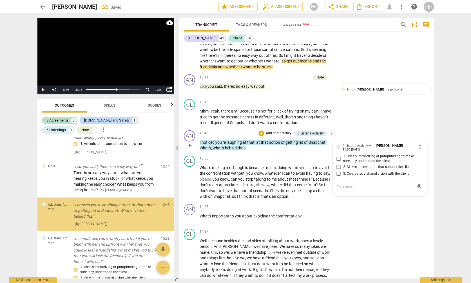
click at [337, 164] on input "2. Makes observations that support the client" at bounding box center [338, 167] width 9 height 7
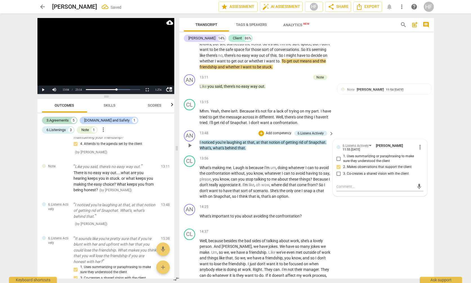
click at [338, 171] on input "3. Co-creates a shared vision with the client" at bounding box center [338, 174] width 9 height 7
click at [260, 131] on div "+" at bounding box center [261, 134] width 6 height 6
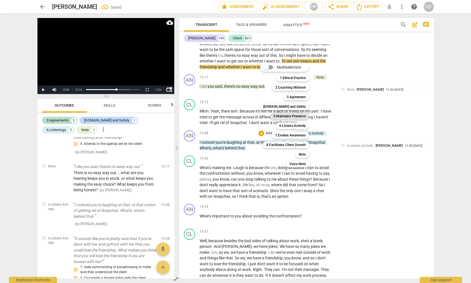
click at [299, 116] on b "5.Maintains Presence" at bounding box center [289, 116] width 32 height 7
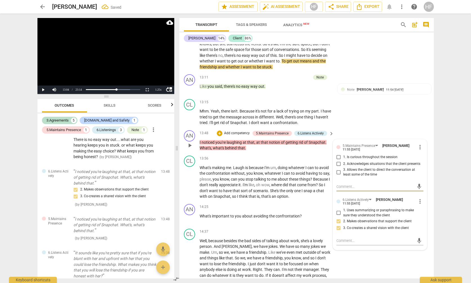
drag, startPoint x: 339, startPoint y: 138, endPoint x: 340, endPoint y: 142, distance: 3.7
click at [339, 154] on input "1. Is curious throughout the session" at bounding box center [338, 157] width 9 height 7
click at [369, 128] on div "AN play_arrow pause 13:48 + Add competency 5.Maintains Presence 6.Listens Activ…" at bounding box center [306, 140] width 254 height 25
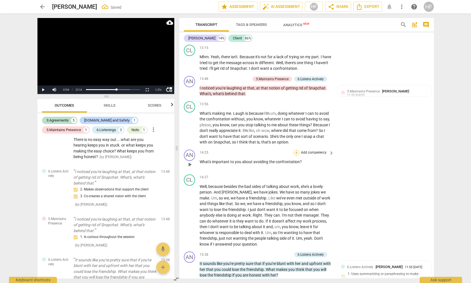
click at [297, 150] on div "+" at bounding box center [296, 153] width 6 height 6
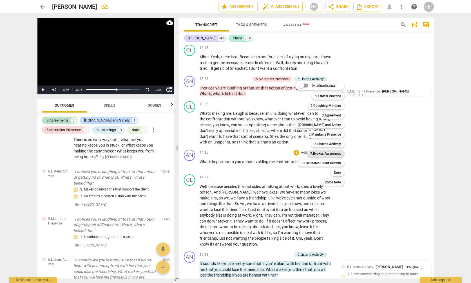
click at [336, 153] on b "7.Evokes Awareness" at bounding box center [325, 153] width 31 height 7
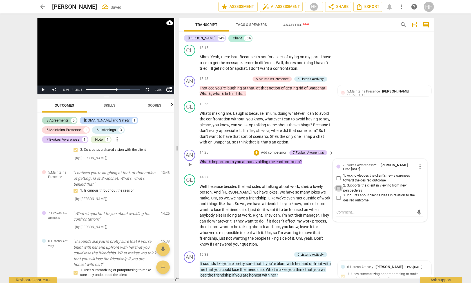
click at [337, 185] on input "2. Supports the client in viewing from new perspectives" at bounding box center [338, 188] width 9 height 7
click at [254, 150] on div "+" at bounding box center [256, 153] width 6 height 6
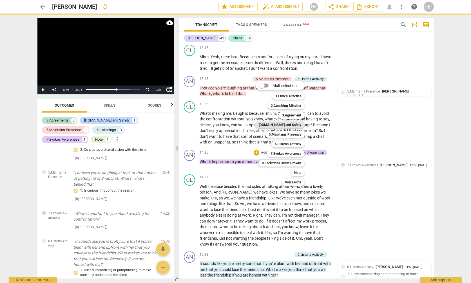
click at [294, 125] on b "[DOMAIN_NAME] and Safety" at bounding box center [280, 125] width 42 height 7
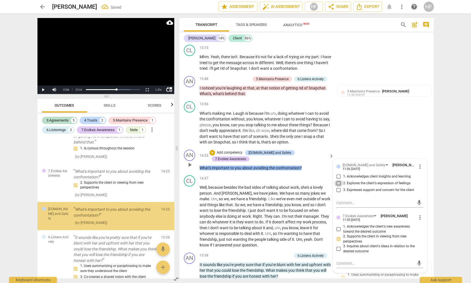
click at [340, 180] on input "2. Explores the client's expression of feelings" at bounding box center [338, 183] width 9 height 7
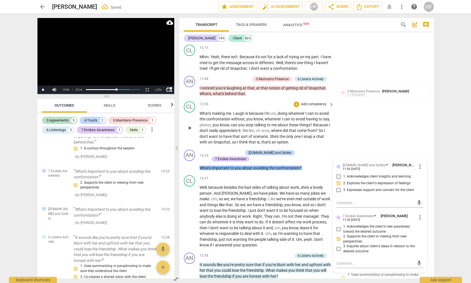
click at [379, 118] on div "CL play_arrow pause 13:56 + Add competency keyboard_arrow_right What's making m…" at bounding box center [306, 123] width 254 height 48
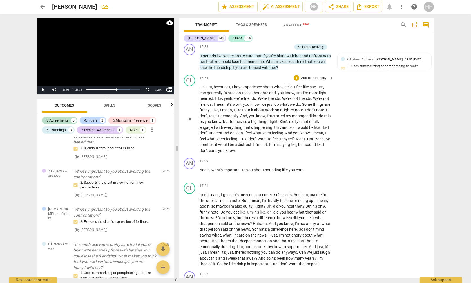
scroll to position [1340, 0]
click at [299, 157] on div "+ Add competency" at bounding box center [309, 160] width 33 height 6
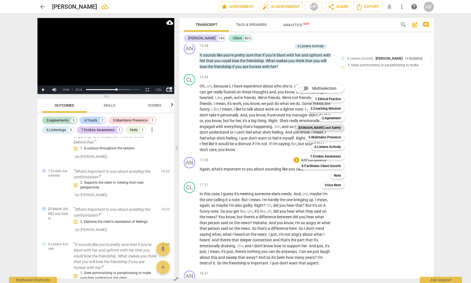
click at [337, 128] on b "[DOMAIN_NAME] and Safety" at bounding box center [319, 127] width 42 height 7
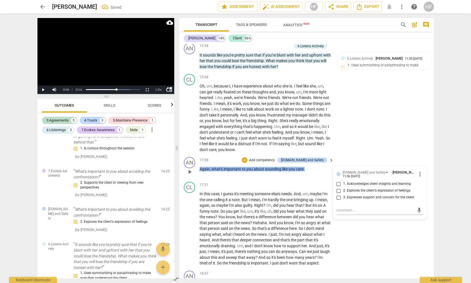
scroll to position [484, 0]
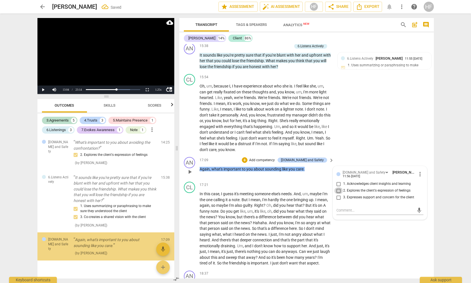
click at [340, 187] on input "2. Explores the client's expression of feelings" at bounding box center [338, 190] width 9 height 7
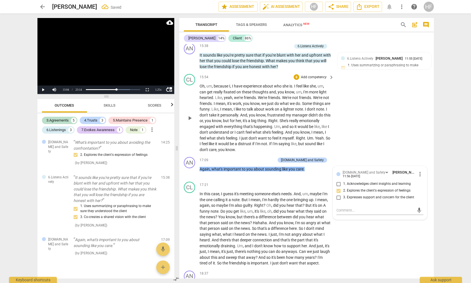
click at [363, 125] on div "CL play_arrow pause 15:54 + Add competency keyboard_arrow_right Oh , um , becau…" at bounding box center [306, 113] width 254 height 83
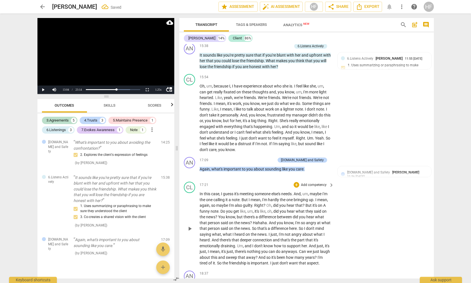
scroll to position [1394, 0]
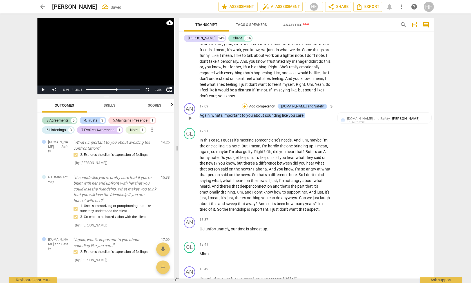
click at [247, 104] on div "+" at bounding box center [245, 107] width 6 height 6
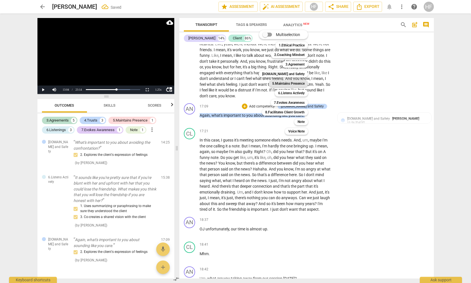
click at [298, 84] on b "5.Maintains Presence" at bounding box center [288, 83] width 32 height 7
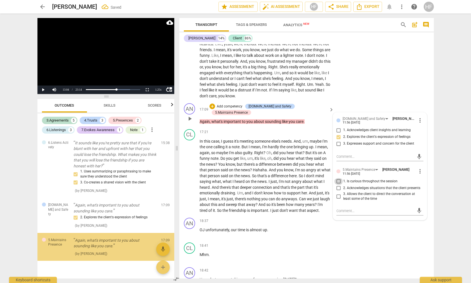
click at [340, 178] on input "1. Is curious throughout the session" at bounding box center [338, 181] width 9 height 7
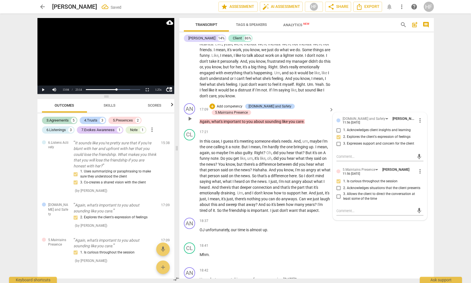
click at [337, 185] on input "2. Acknowledges situations that the client presents" at bounding box center [338, 188] width 9 height 7
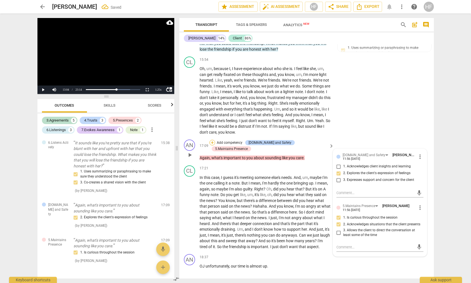
click at [215, 140] on div "+" at bounding box center [212, 143] width 6 height 6
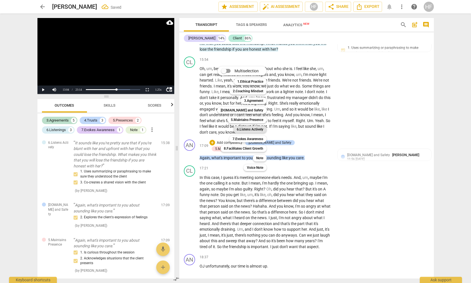
click at [259, 127] on b "6.Listens Actively" at bounding box center [250, 129] width 26 height 7
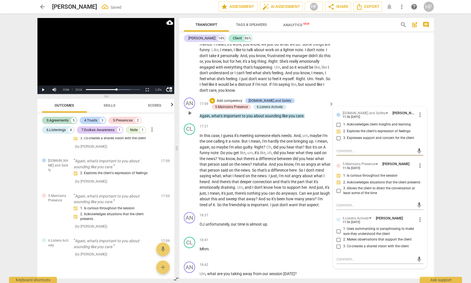
click at [336, 243] on input "3. Co-creates a shared vision with the client" at bounding box center [338, 246] width 9 height 7
click at [385, 65] on div "CL play_arrow pause 15:54 + Add competency keyboard_arrow_right Oh , um , becau…" at bounding box center [306, 53] width 254 height 83
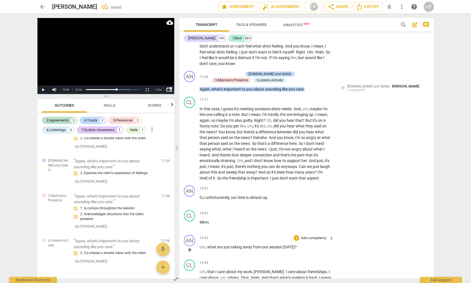
click at [207, 245] on span "what" at bounding box center [212, 247] width 10 height 5
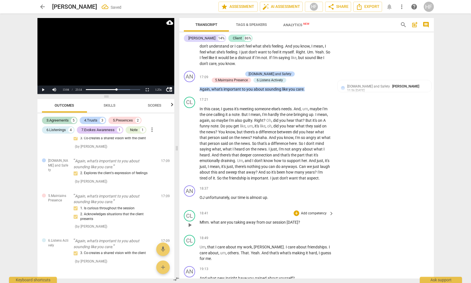
drag, startPoint x: 205, startPoint y: 190, endPoint x: 208, endPoint y: 196, distance: 7.2
click at [205, 210] on div "18:41 + Add competency keyboard_arrow_right" at bounding box center [266, 213] width 135 height 6
drag, startPoint x: 211, startPoint y: 196, endPoint x: 211, endPoint y: 204, distance: 8.7
click at [211, 220] on span "what" at bounding box center [215, 222] width 10 height 5
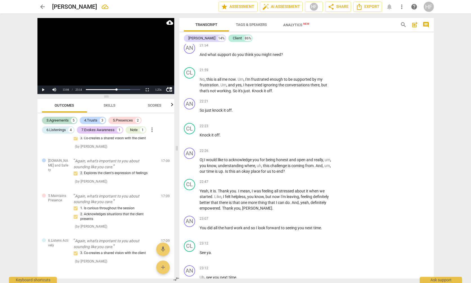
scroll to position [1855, 0]
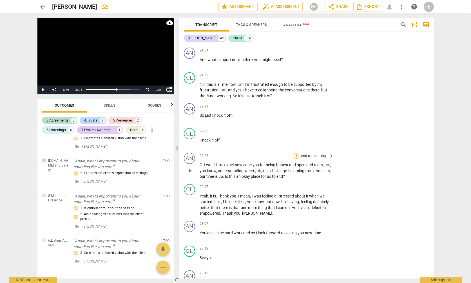
click at [297, 153] on div "+" at bounding box center [296, 156] width 6 height 6
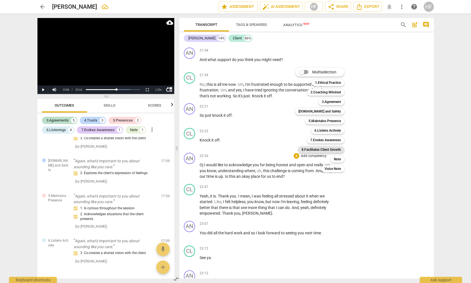
click at [335, 147] on b "8.Facilitates Client Growth" at bounding box center [320, 149] width 39 height 7
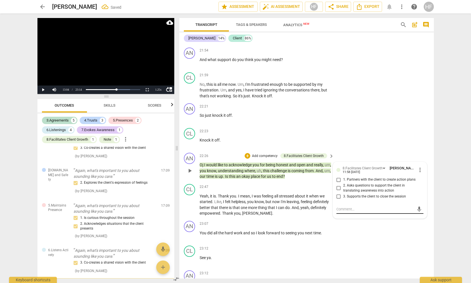
scroll to position [624, 0]
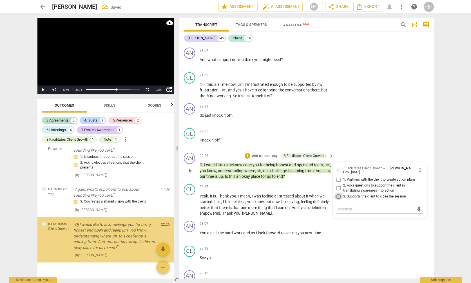
click at [338, 193] on input "3. Supports the client to close the session" at bounding box center [338, 196] width 9 height 7
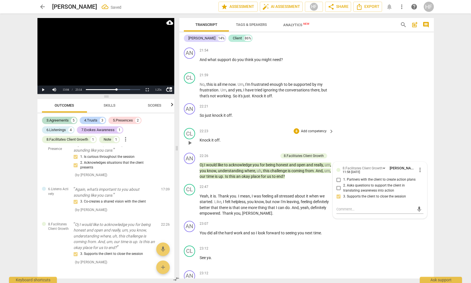
click at [380, 126] on div "CL play_arrow pause 22:23 + Add competency keyboard_arrow_right Knock it off ." at bounding box center [306, 138] width 254 height 25
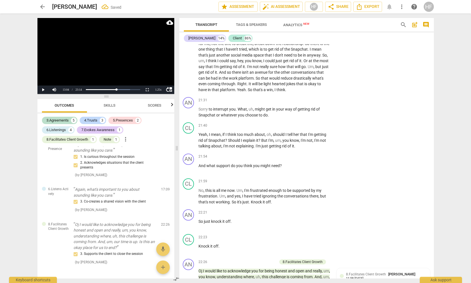
scroll to position [1746, 1]
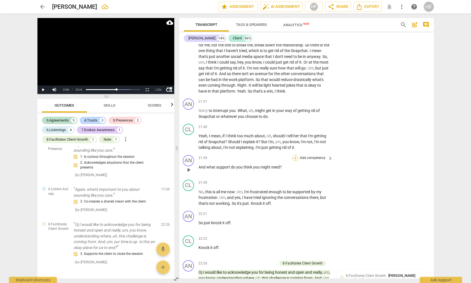
click at [294, 155] on div "+" at bounding box center [295, 158] width 6 height 6
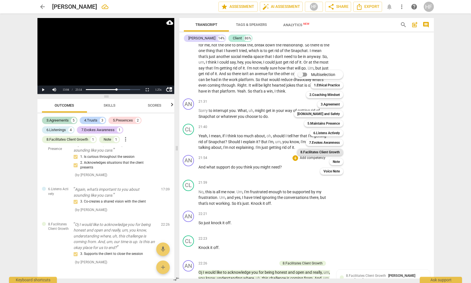
click at [334, 151] on b "8.Facilitates Client Growth" at bounding box center [319, 152] width 39 height 7
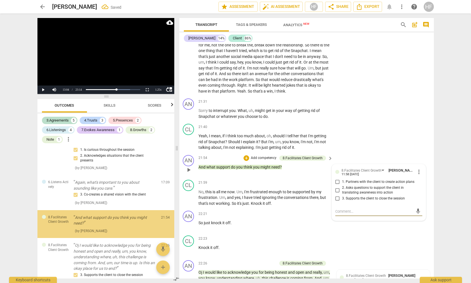
click at [337, 187] on input "2. Asks questions to support the client in translating awareness into action" at bounding box center [337, 190] width 9 height 7
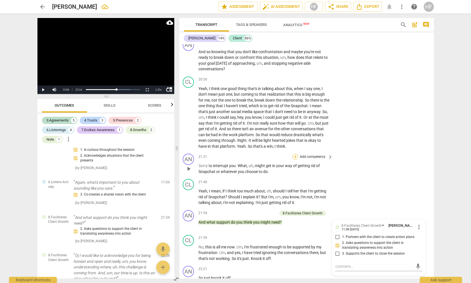
click at [293, 154] on div "+" at bounding box center [295, 157] width 6 height 6
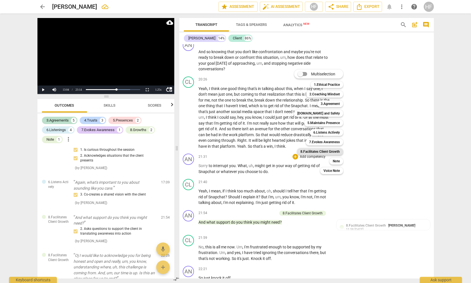
click at [328, 152] on b "8.Facilitates Client Growth" at bounding box center [319, 151] width 39 height 7
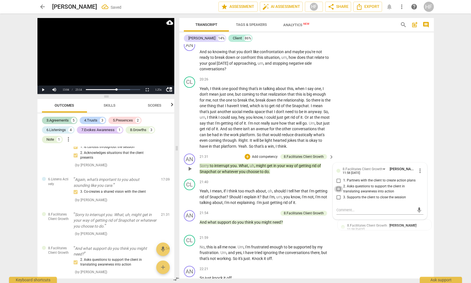
click at [336, 186] on input "2. Asks questions to support the client in translating awareness into action" at bounding box center [338, 189] width 9 height 7
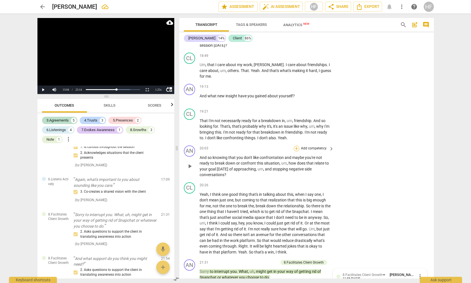
click at [295, 146] on div "+" at bounding box center [296, 149] width 6 height 6
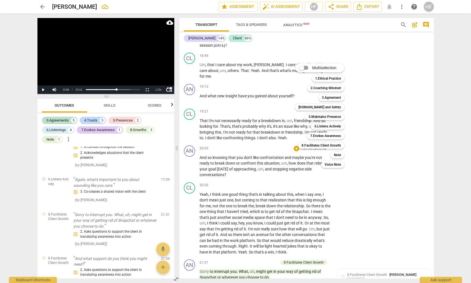
click at [370, 144] on div at bounding box center [235, 141] width 471 height 283
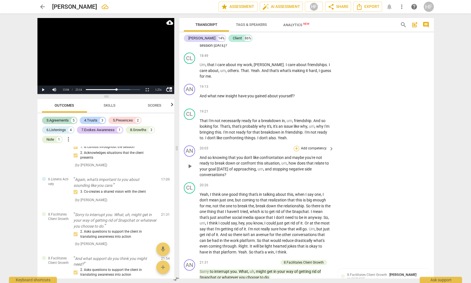
click at [296, 146] on div "+" at bounding box center [296, 149] width 6 height 6
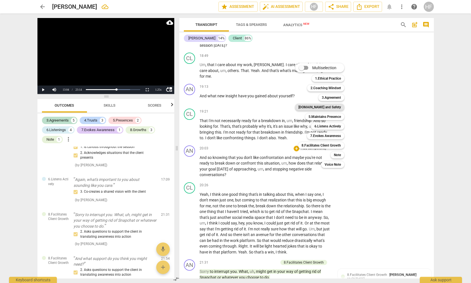
click at [334, 108] on b "[DOMAIN_NAME] and Safety" at bounding box center [319, 107] width 42 height 7
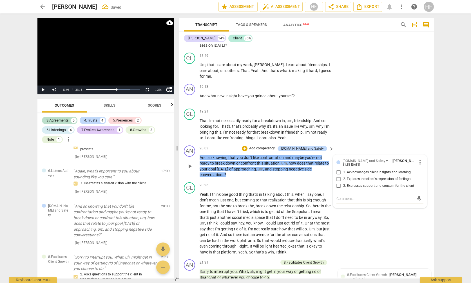
click at [337, 176] on input "2. Explores the client's expression of feelings" at bounding box center [338, 179] width 9 height 7
click at [247, 146] on div "+" at bounding box center [245, 149] width 6 height 6
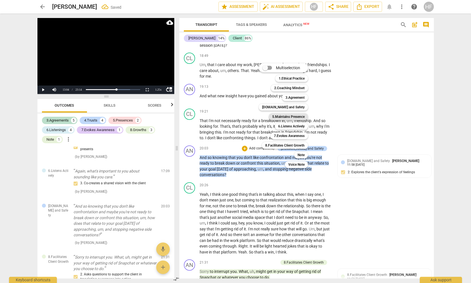
click at [299, 116] on b "5.Maintains Presence" at bounding box center [288, 116] width 32 height 7
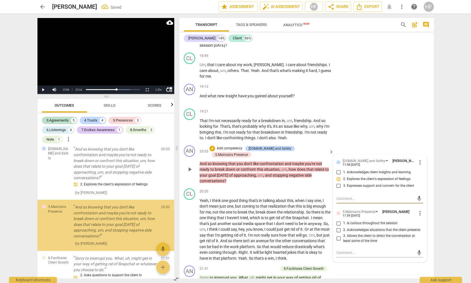
click at [341, 220] on input "1. Is curious throughout the session" at bounding box center [338, 223] width 9 height 7
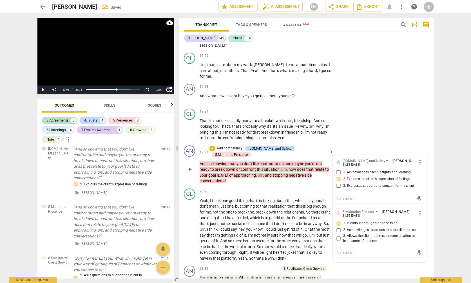
click at [340, 227] on input "2. Acknowledges situations that the client presents" at bounding box center [338, 230] width 9 height 7
click at [215, 146] on div "+" at bounding box center [212, 149] width 6 height 6
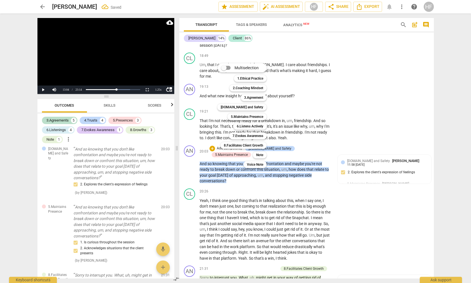
click at [396, 93] on div at bounding box center [235, 141] width 471 height 283
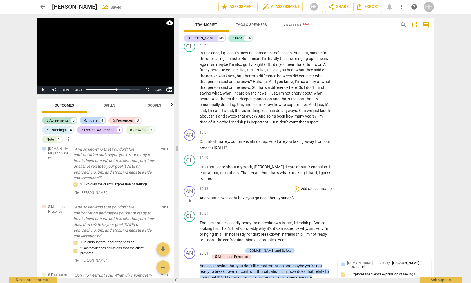
click at [297, 186] on div "+" at bounding box center [296, 189] width 6 height 6
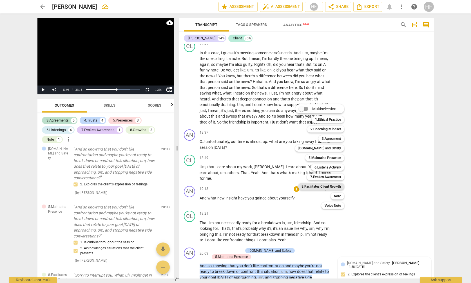
click at [335, 186] on b "8.Facilitates Client Growth" at bounding box center [320, 186] width 39 height 7
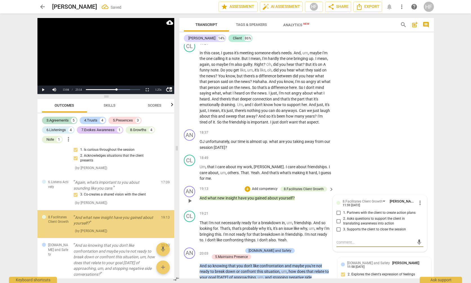
click at [340, 210] on input "1. Partners with the client to create action plans" at bounding box center [338, 213] width 9 height 7
